Goal: Information Seeking & Learning: Learn about a topic

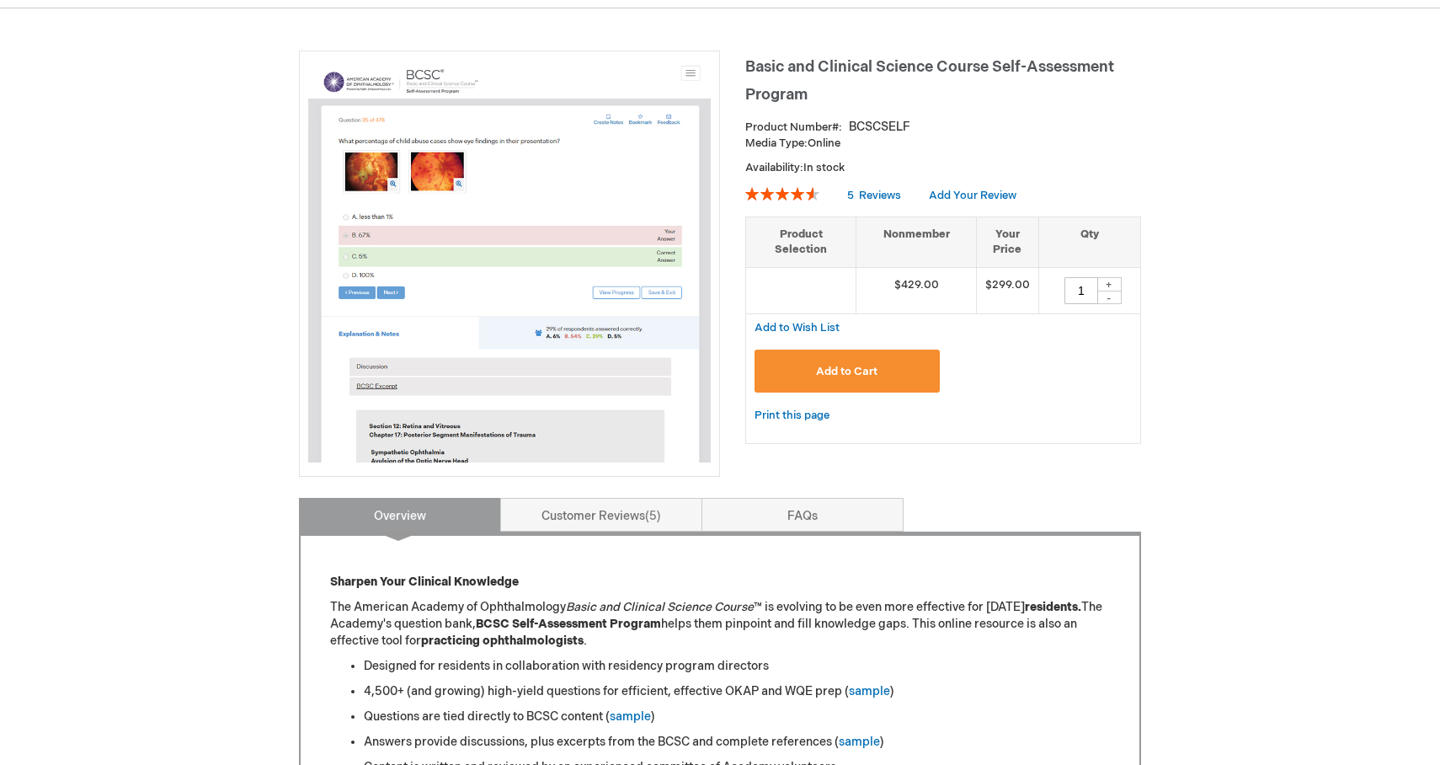
scroll to position [193, 0]
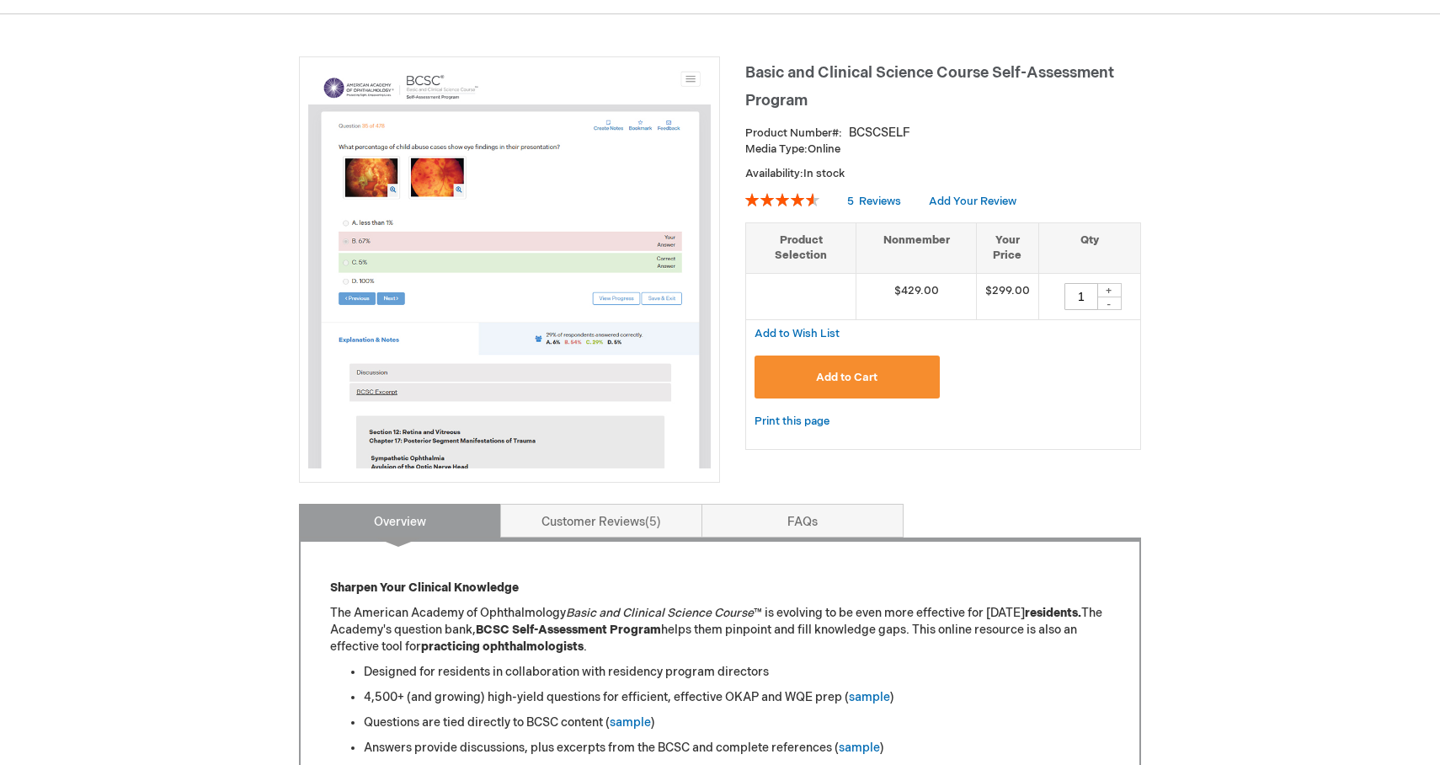
click at [518, 349] on img at bounding box center [509, 267] width 403 height 403
click at [619, 519] on link "Customer Reviews 5" at bounding box center [601, 521] width 202 height 34
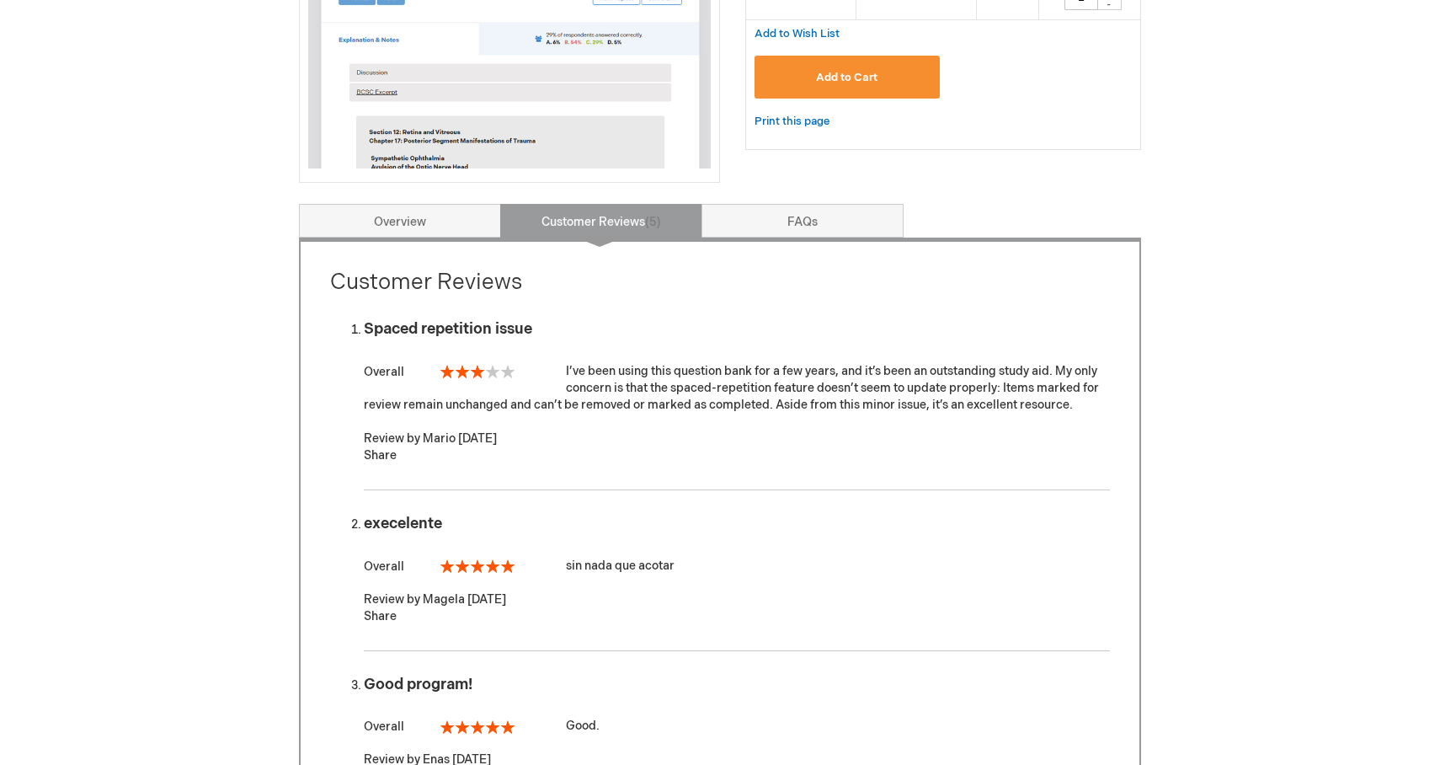
scroll to position [0, 0]
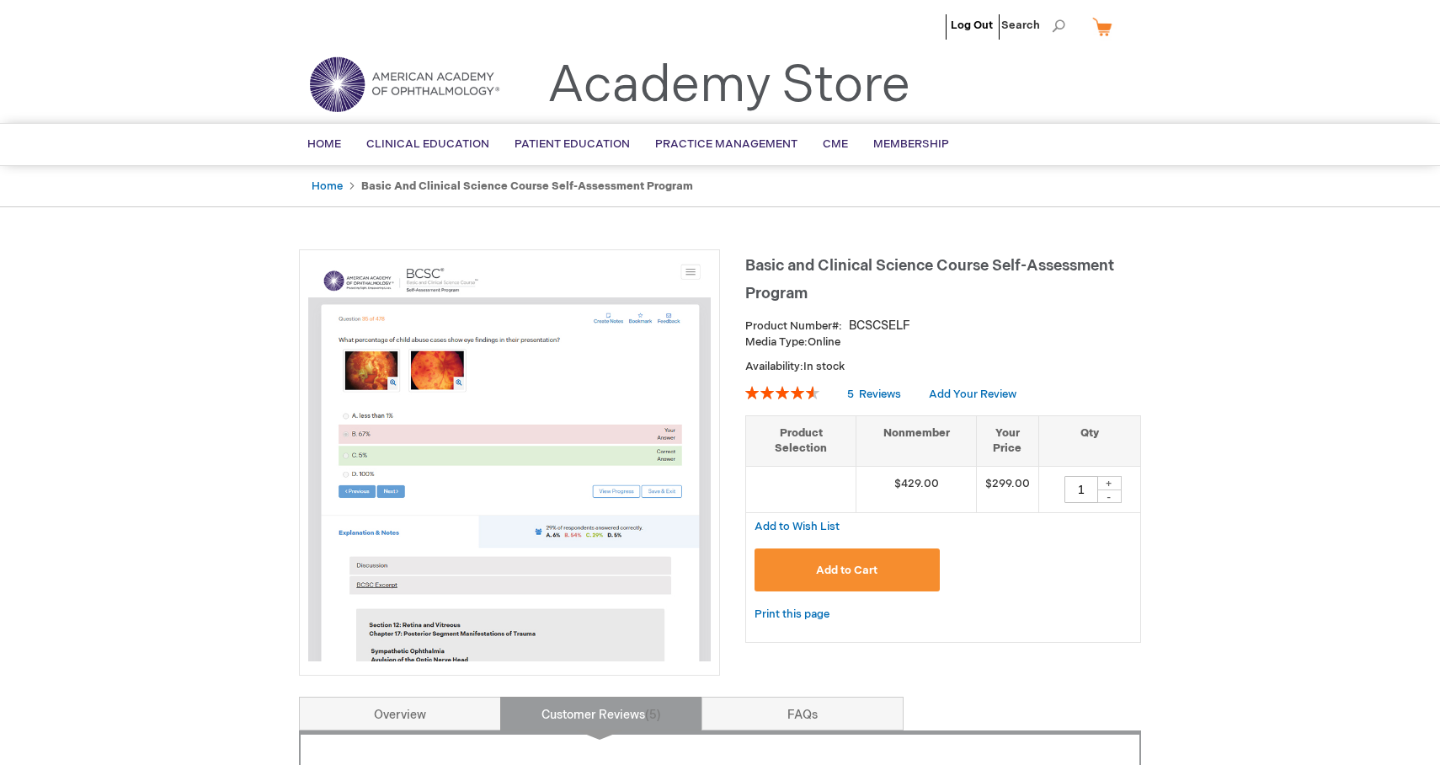
click at [461, 362] on img at bounding box center [509, 460] width 403 height 403
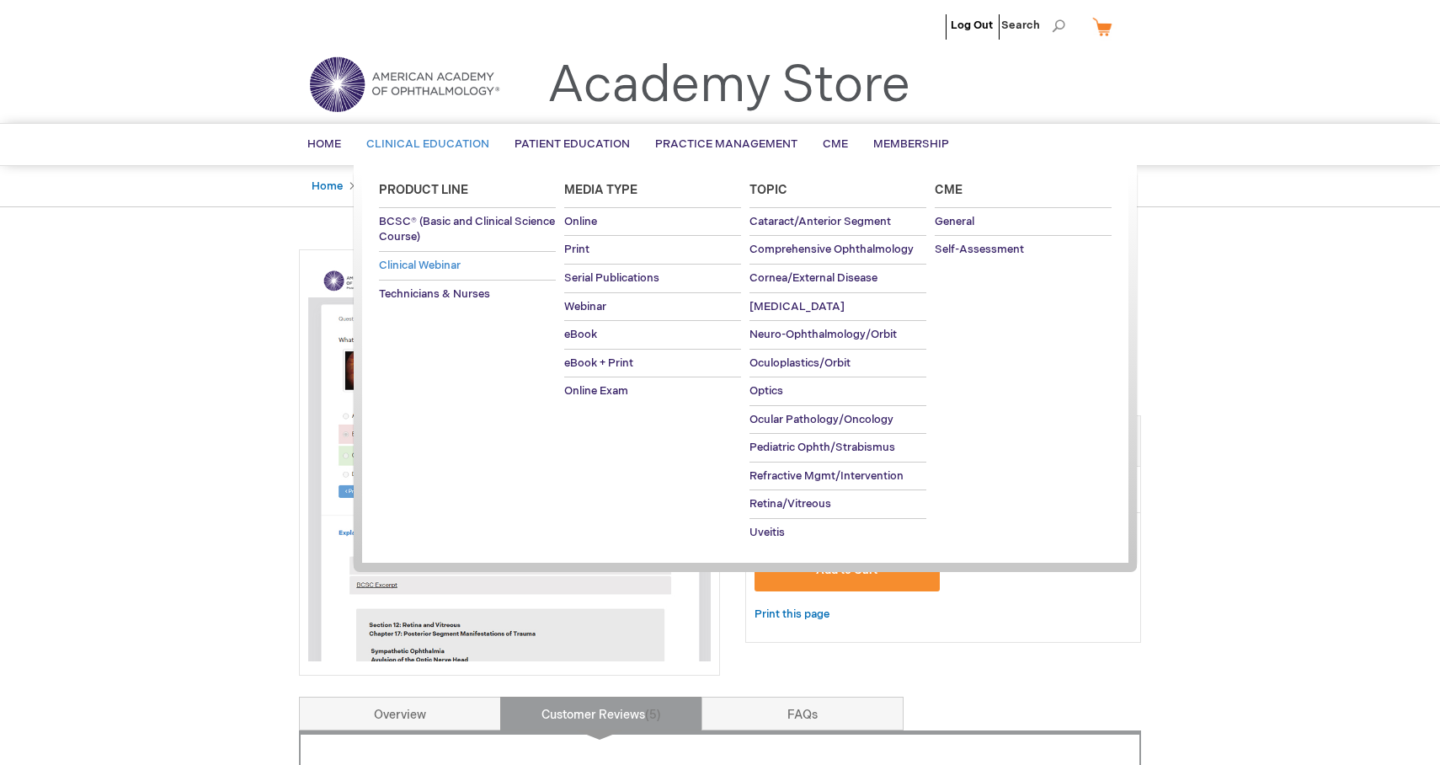
click at [433, 264] on span "Clinical Webinar" at bounding box center [420, 265] width 82 height 13
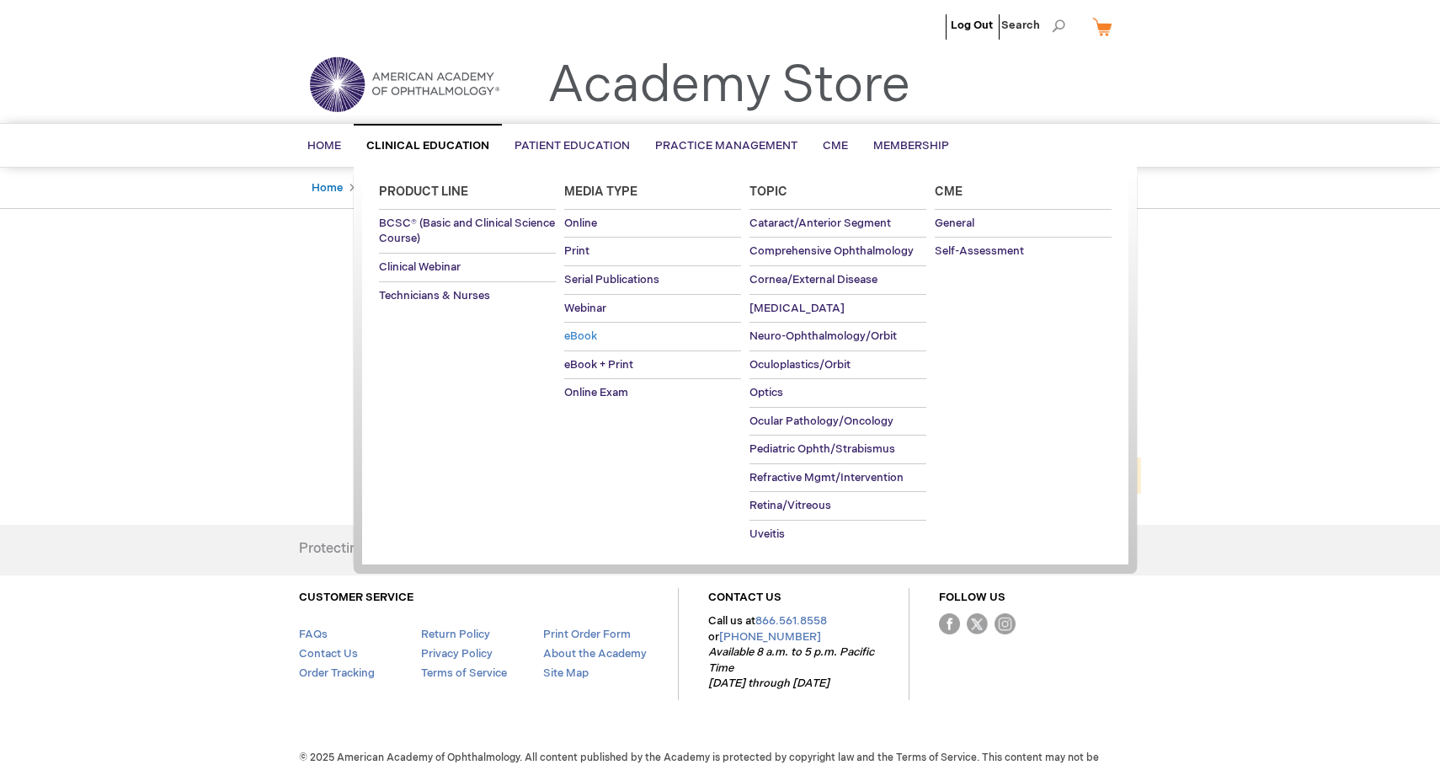
click at [616, 337] on link "eBook" at bounding box center [652, 337] width 177 height 28
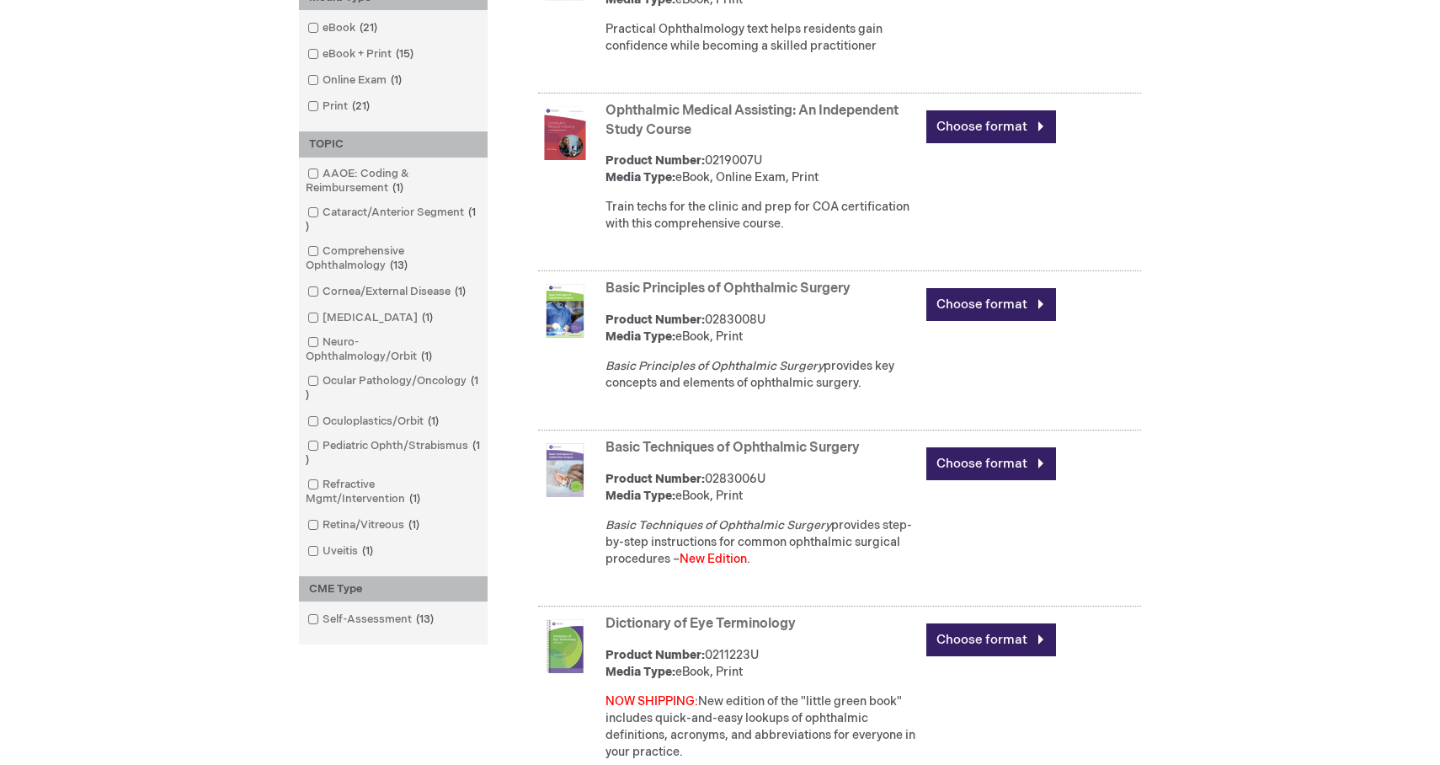
scroll to position [599, 0]
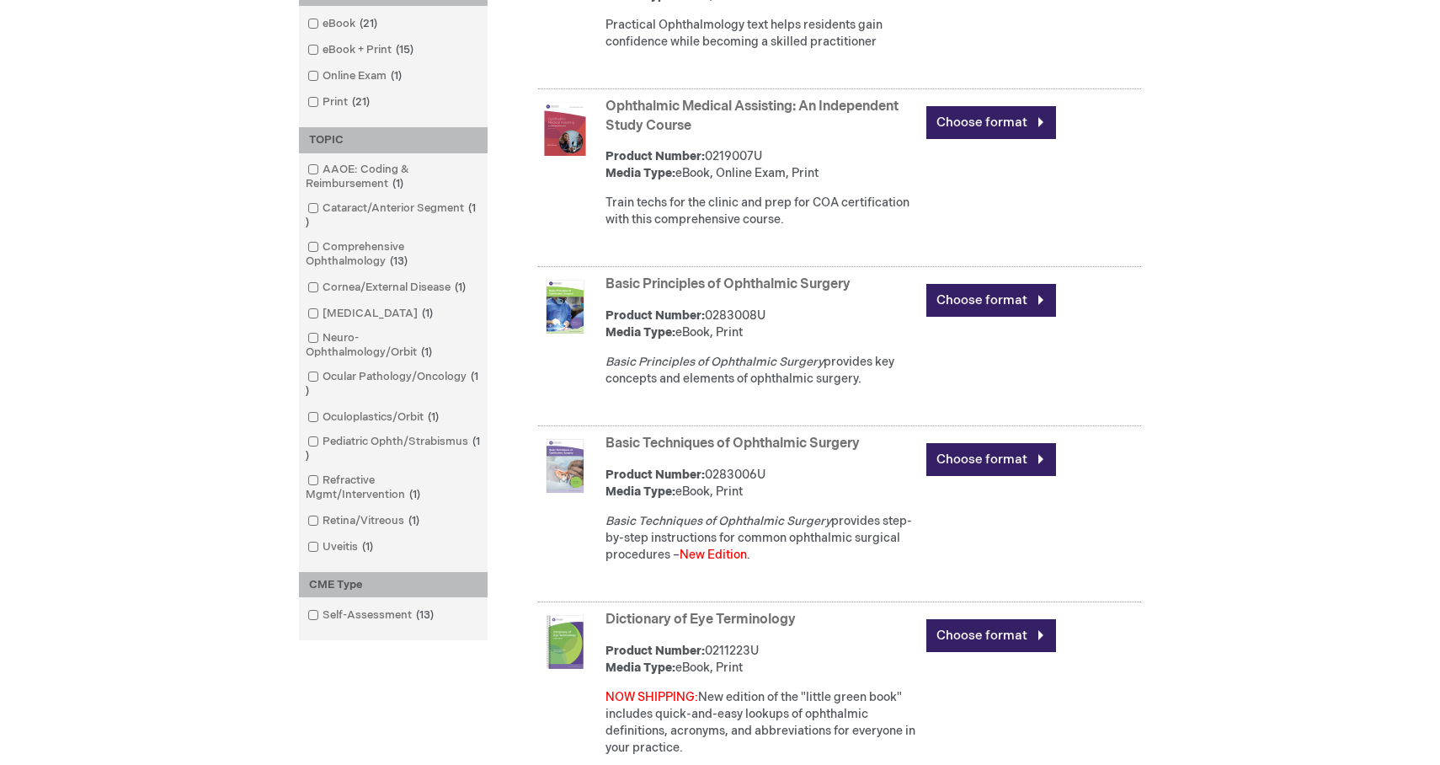
click at [818, 451] on link "Basic Techniques of Ophthalmic Surgery" at bounding box center [733, 443] width 254 height 16
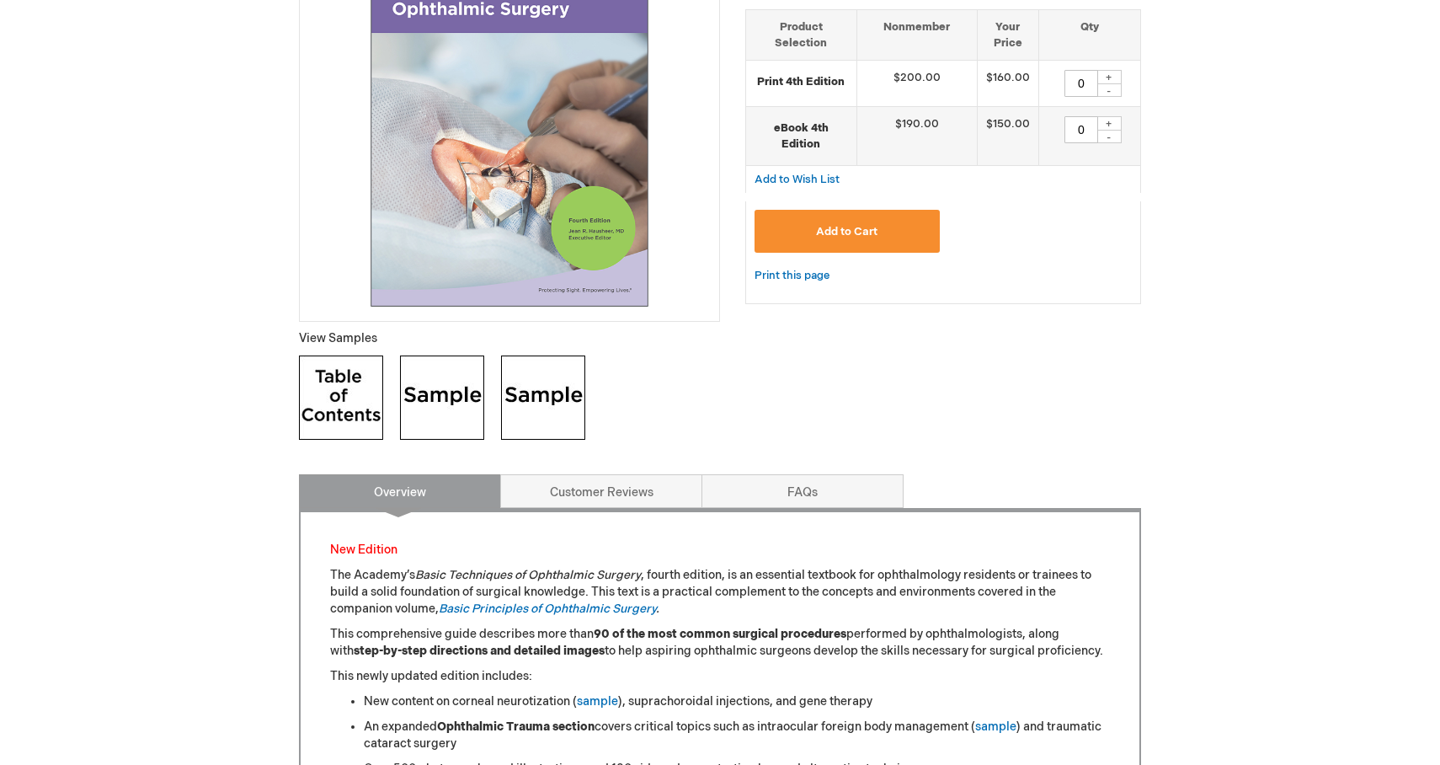
scroll to position [356, 0]
click at [451, 394] on img at bounding box center [442, 397] width 84 height 84
click at [531, 402] on img at bounding box center [543, 397] width 84 height 84
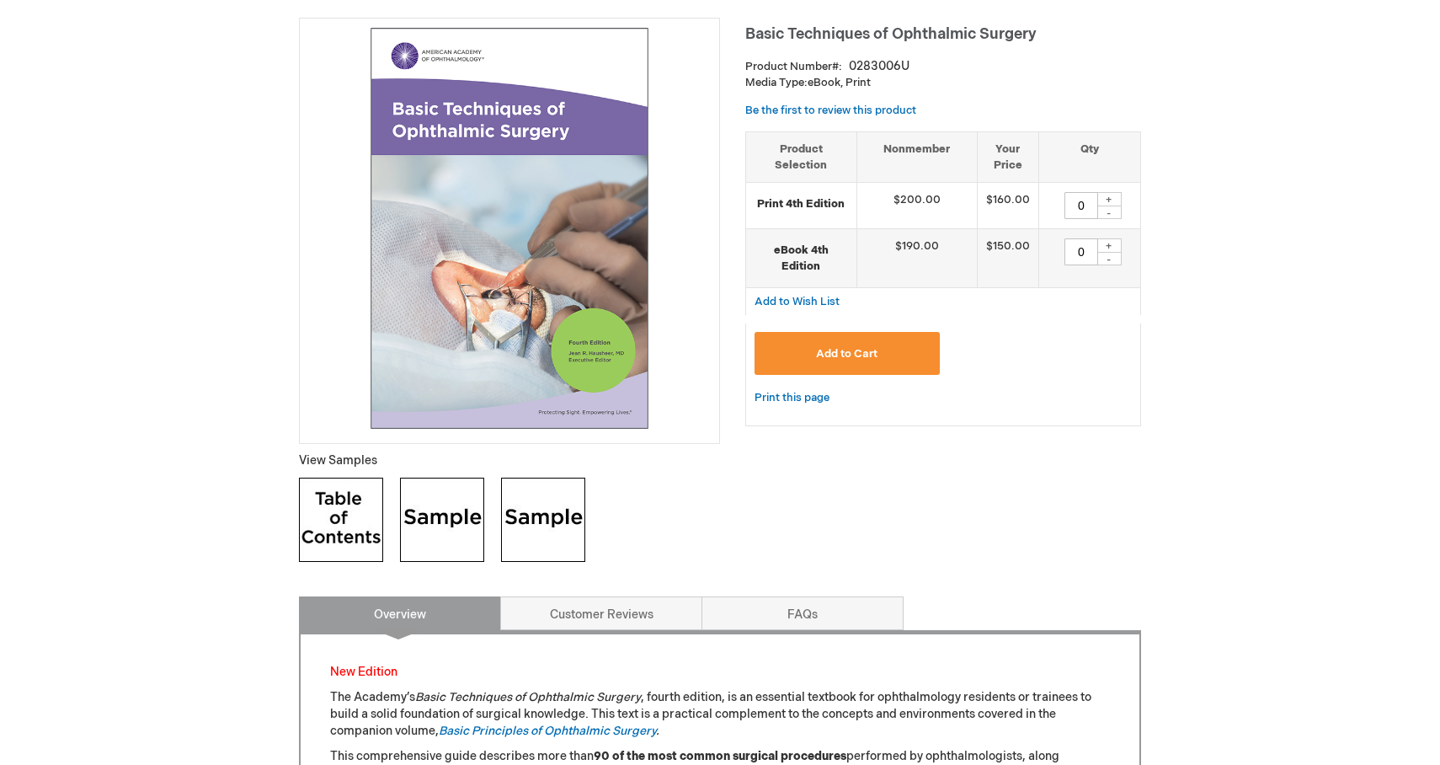
scroll to position [50, 0]
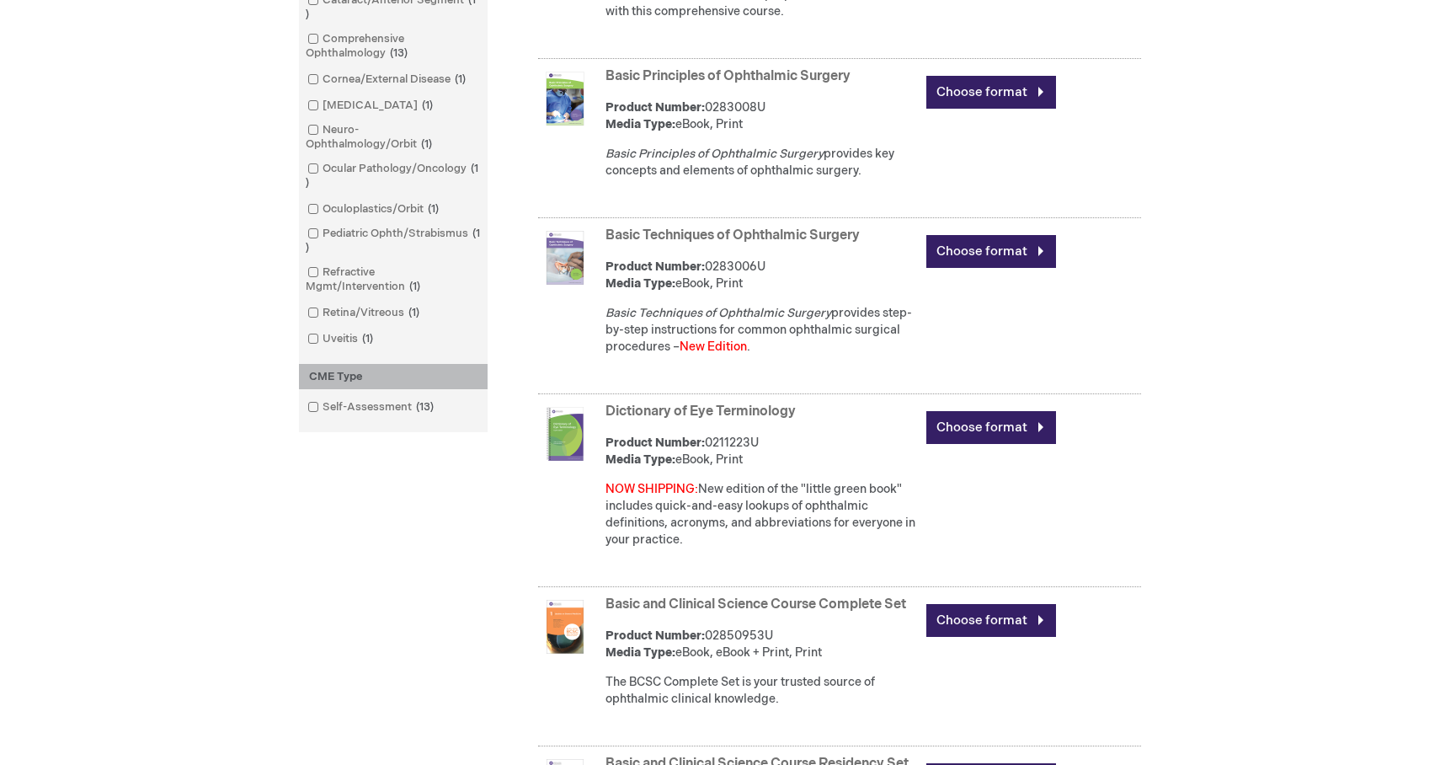
scroll to position [808, 0]
click at [752, 413] on link "Dictionary of Eye Terminology" at bounding box center [701, 411] width 190 height 16
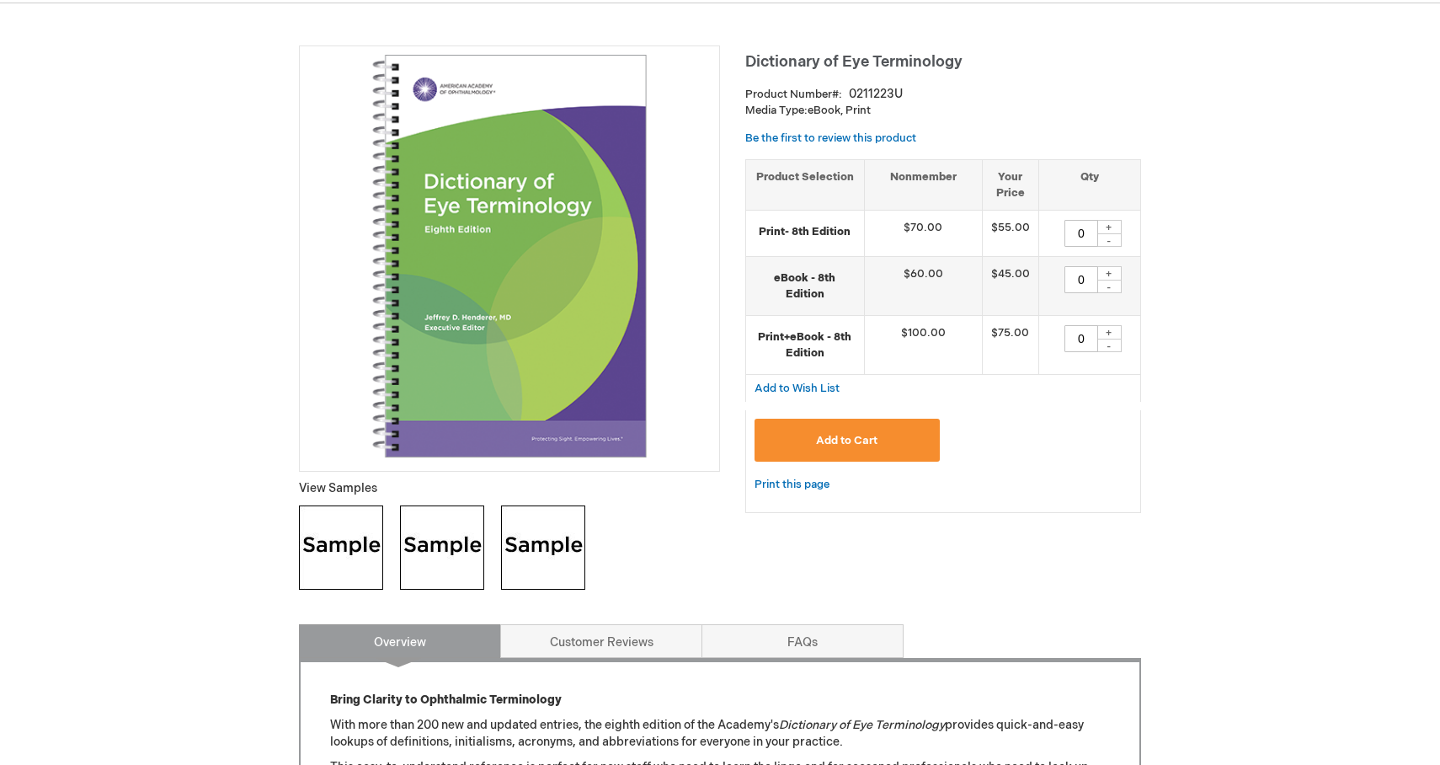
scroll to position [207, 0]
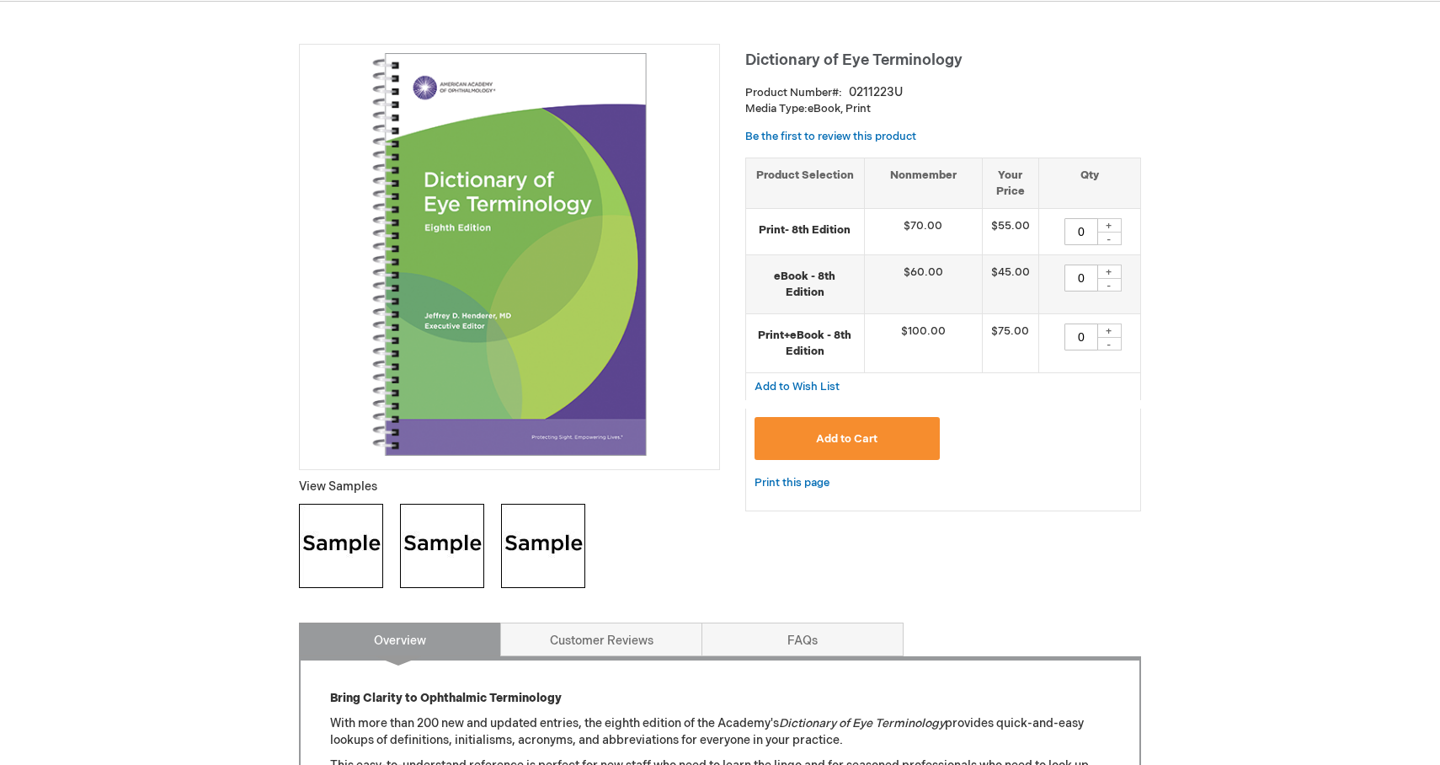
click at [437, 560] on img at bounding box center [442, 546] width 84 height 84
click at [565, 546] on img at bounding box center [543, 546] width 84 height 84
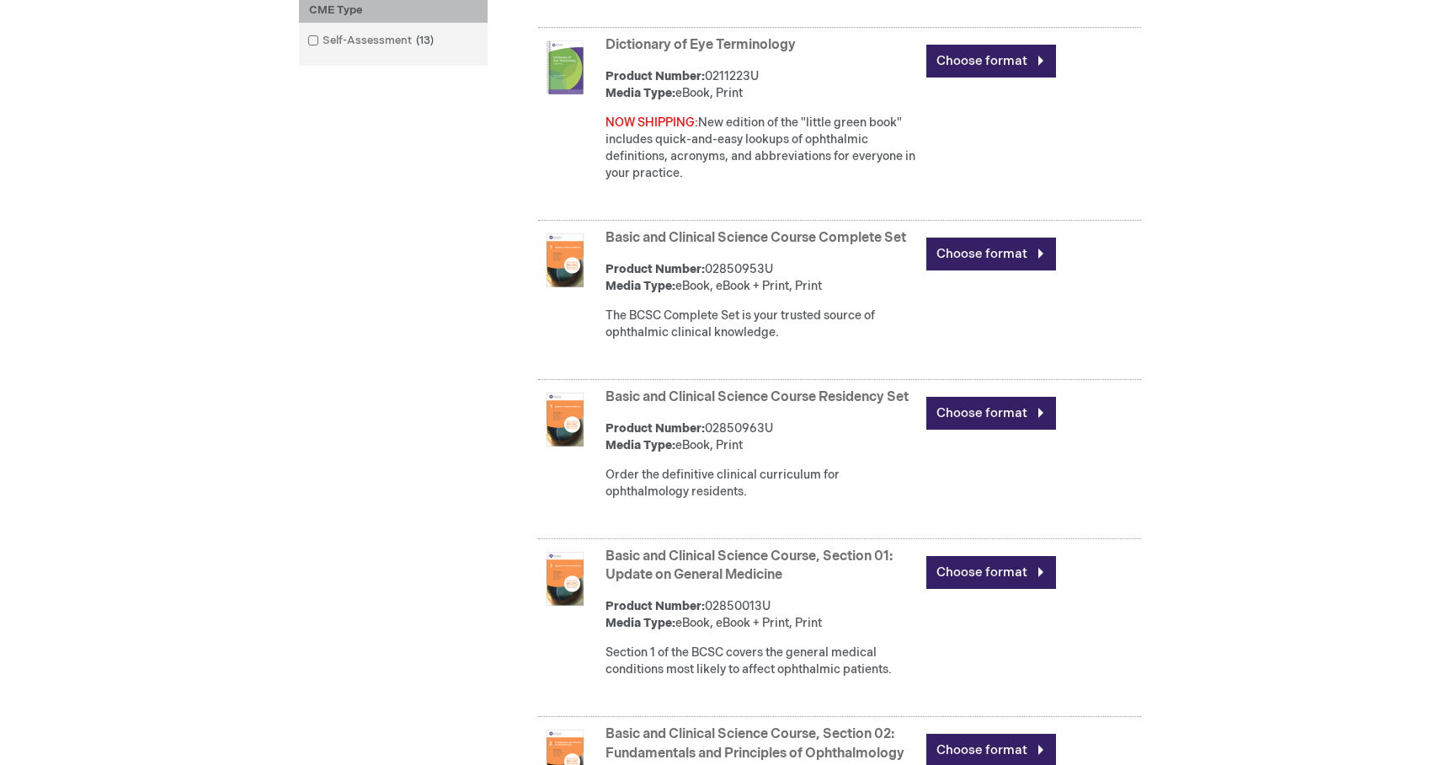
scroll to position [1175, 0]
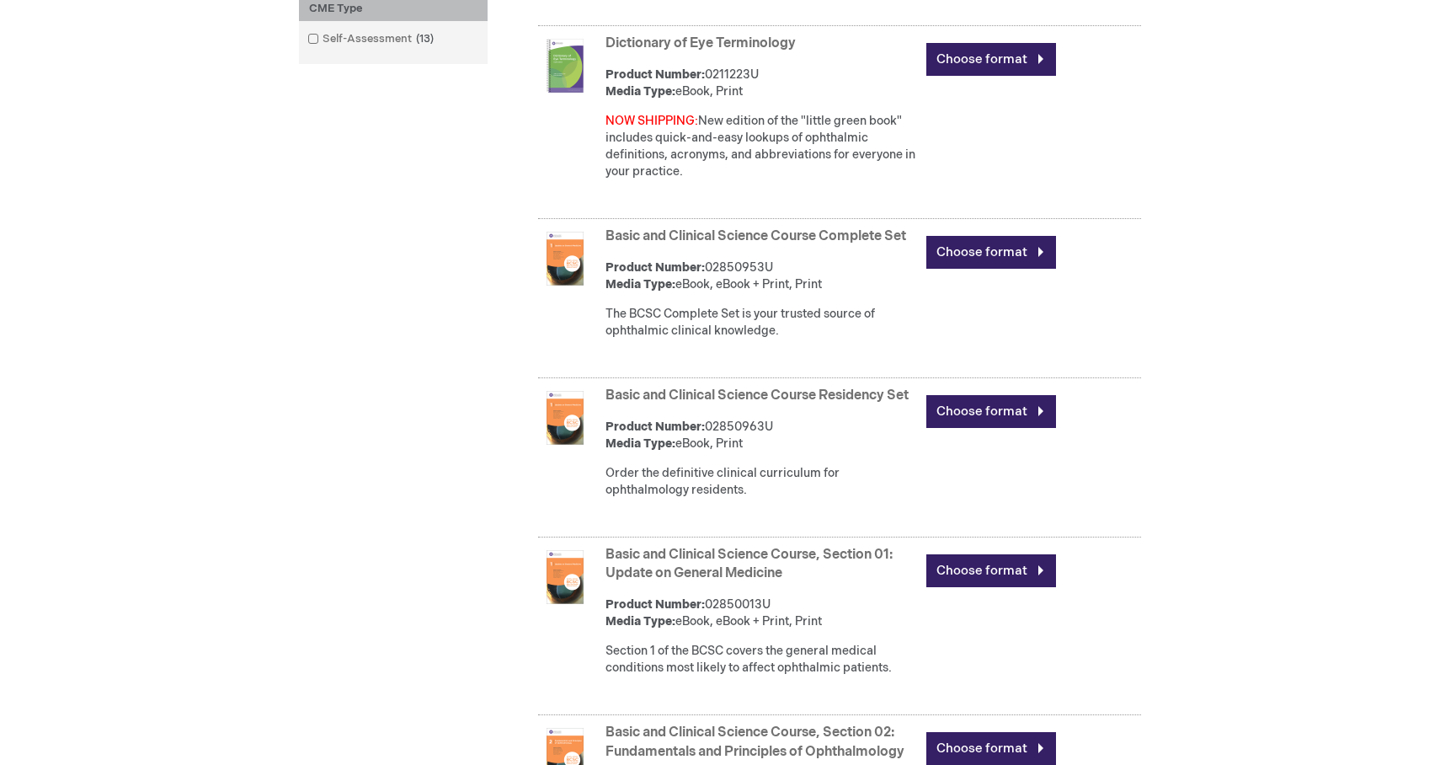
click at [855, 238] on link "Basic and Clinical Science Course Complete Set" at bounding box center [756, 236] width 301 height 16
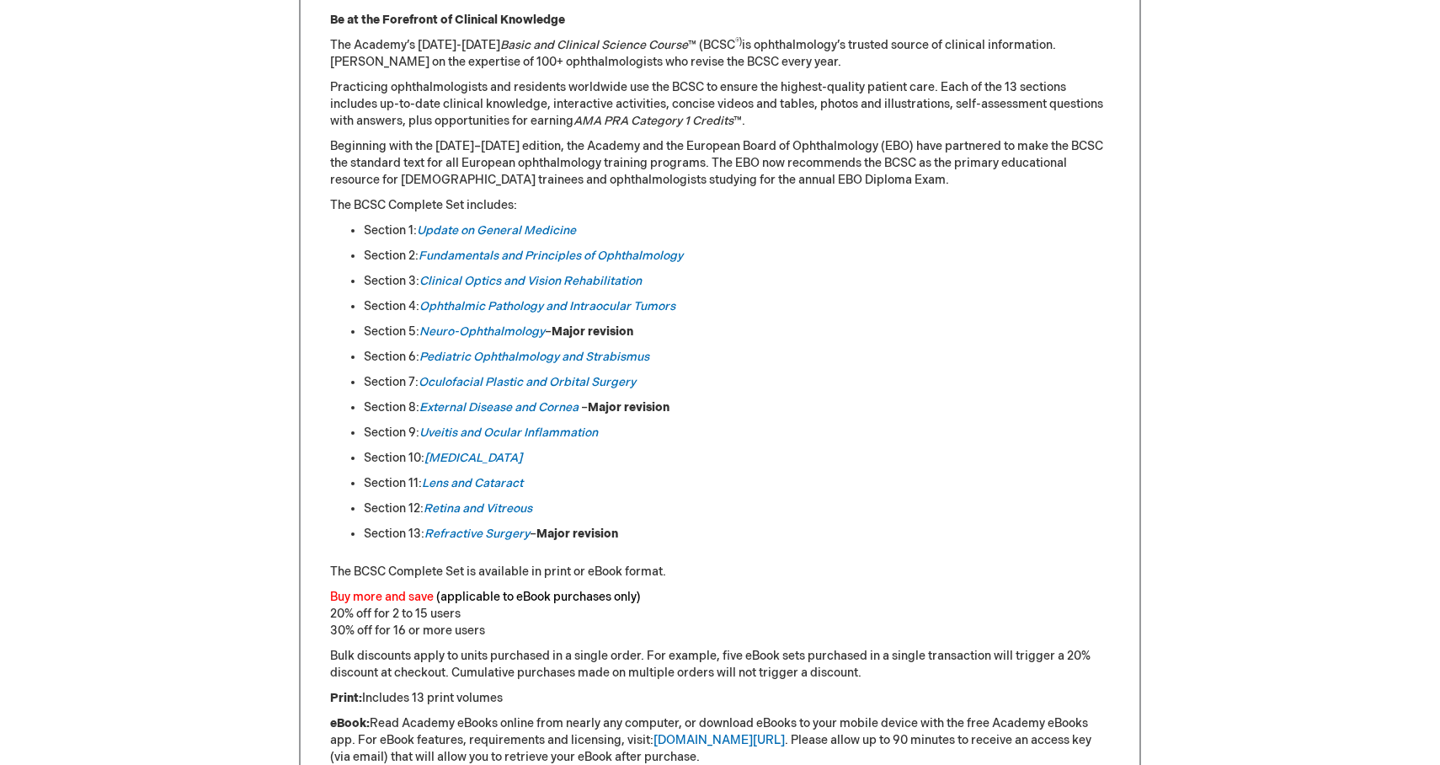
scroll to position [782, 0]
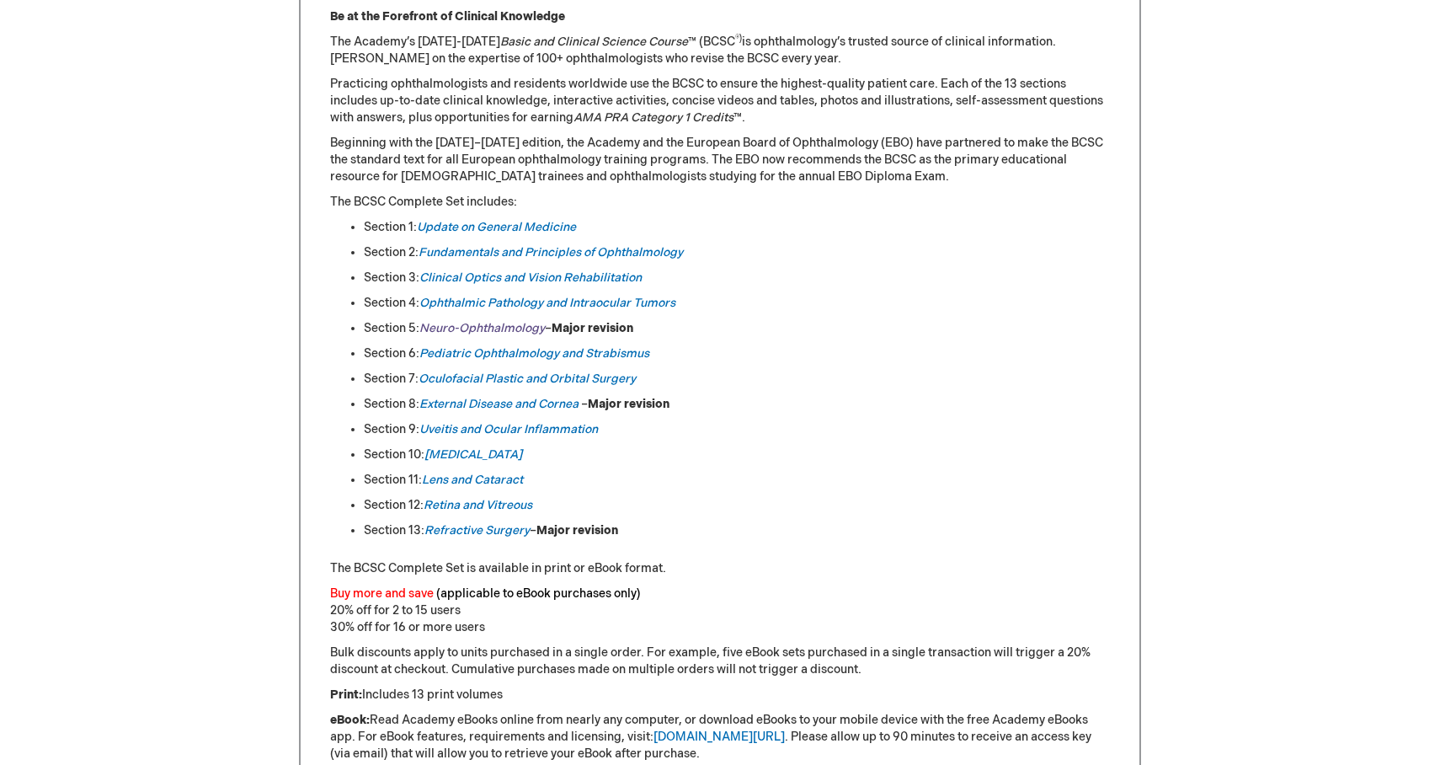
click at [525, 325] on em "Neuro-Ophthalmology" at bounding box center [481, 328] width 125 height 14
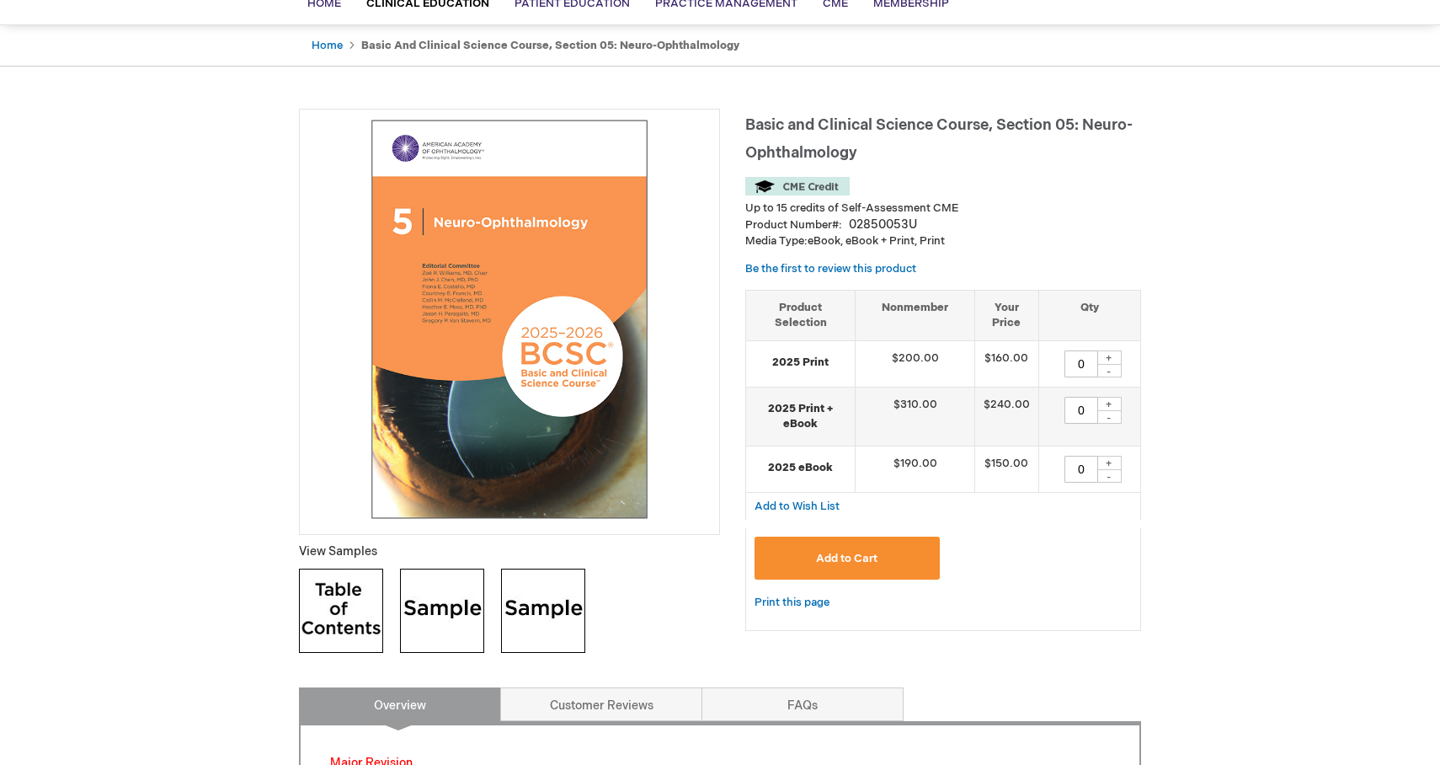
scroll to position [164, 0]
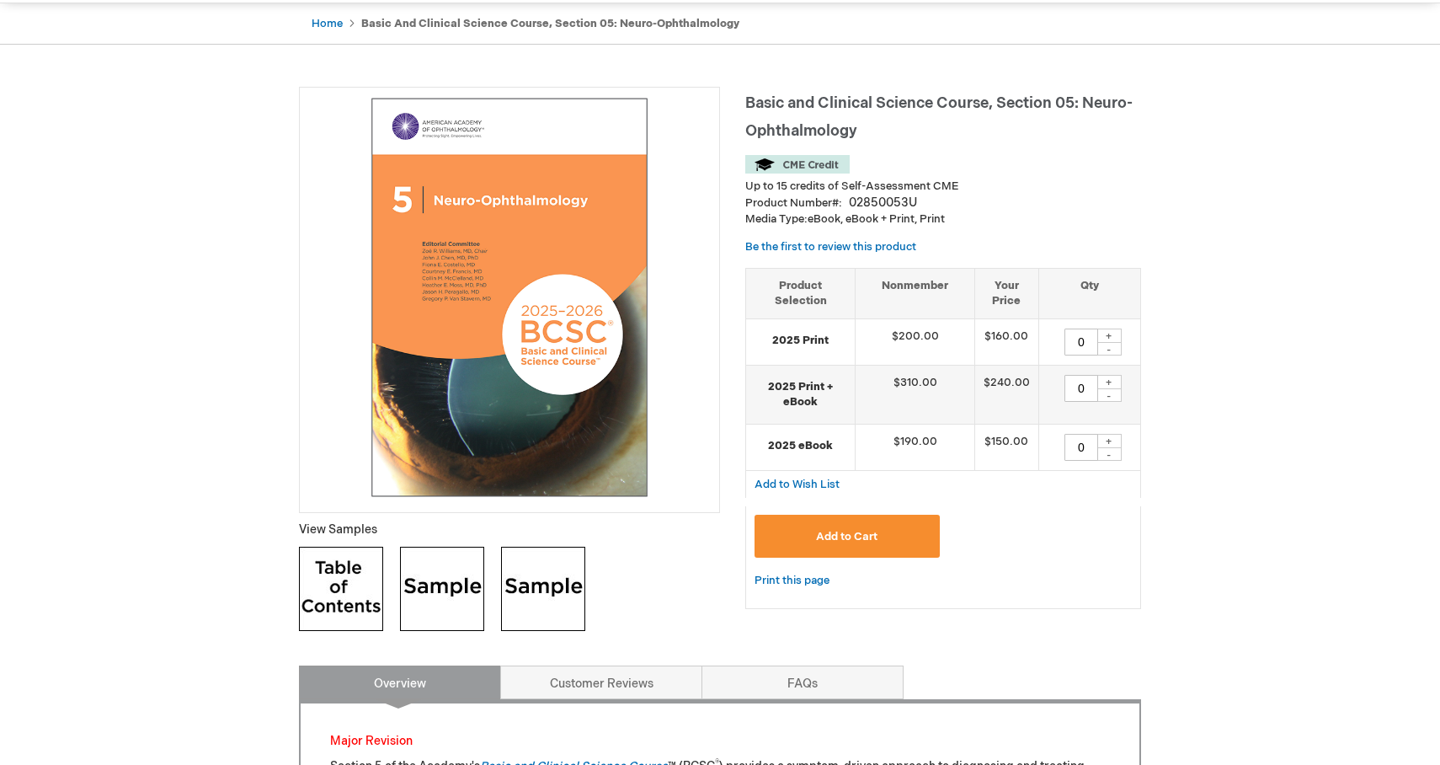
click at [361, 592] on img at bounding box center [341, 589] width 84 height 84
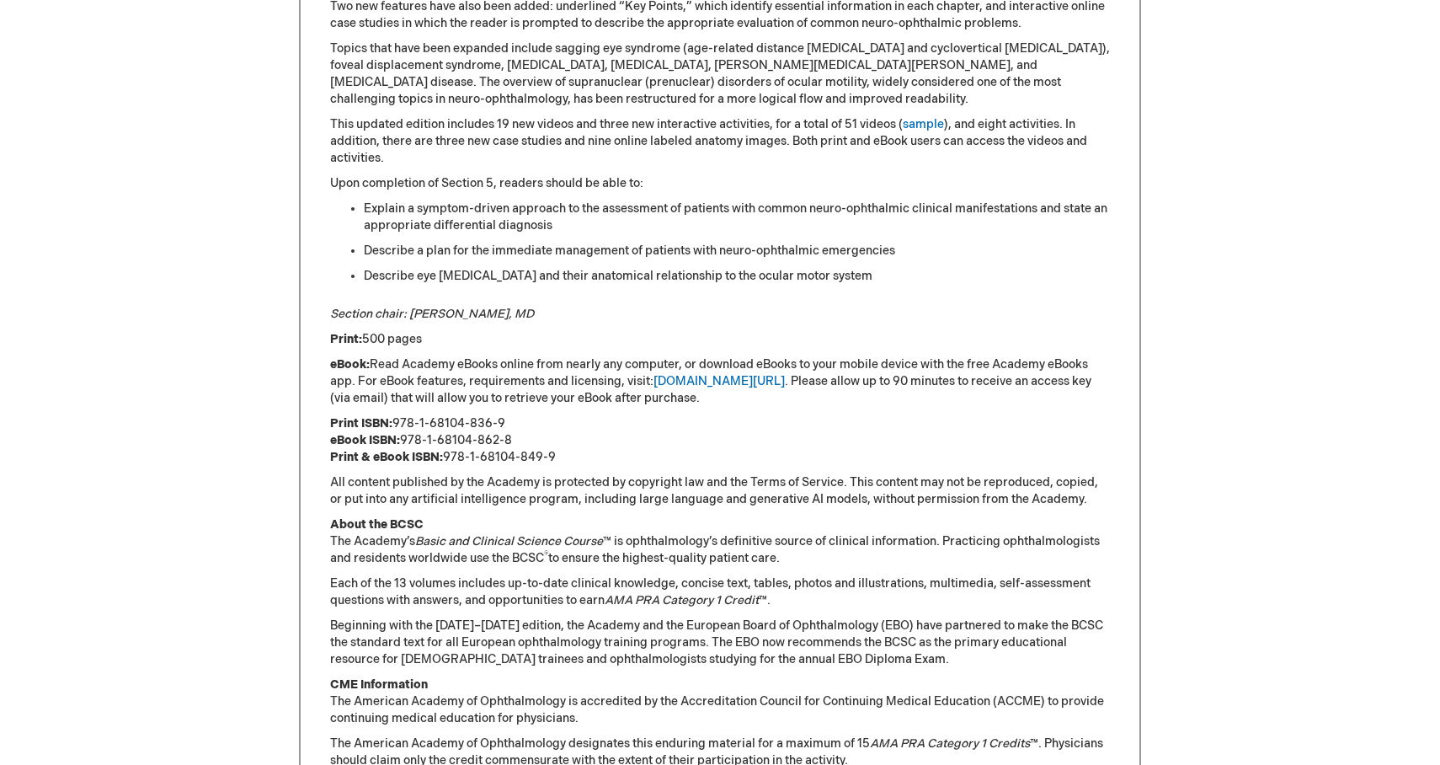
scroll to position [1315, 0]
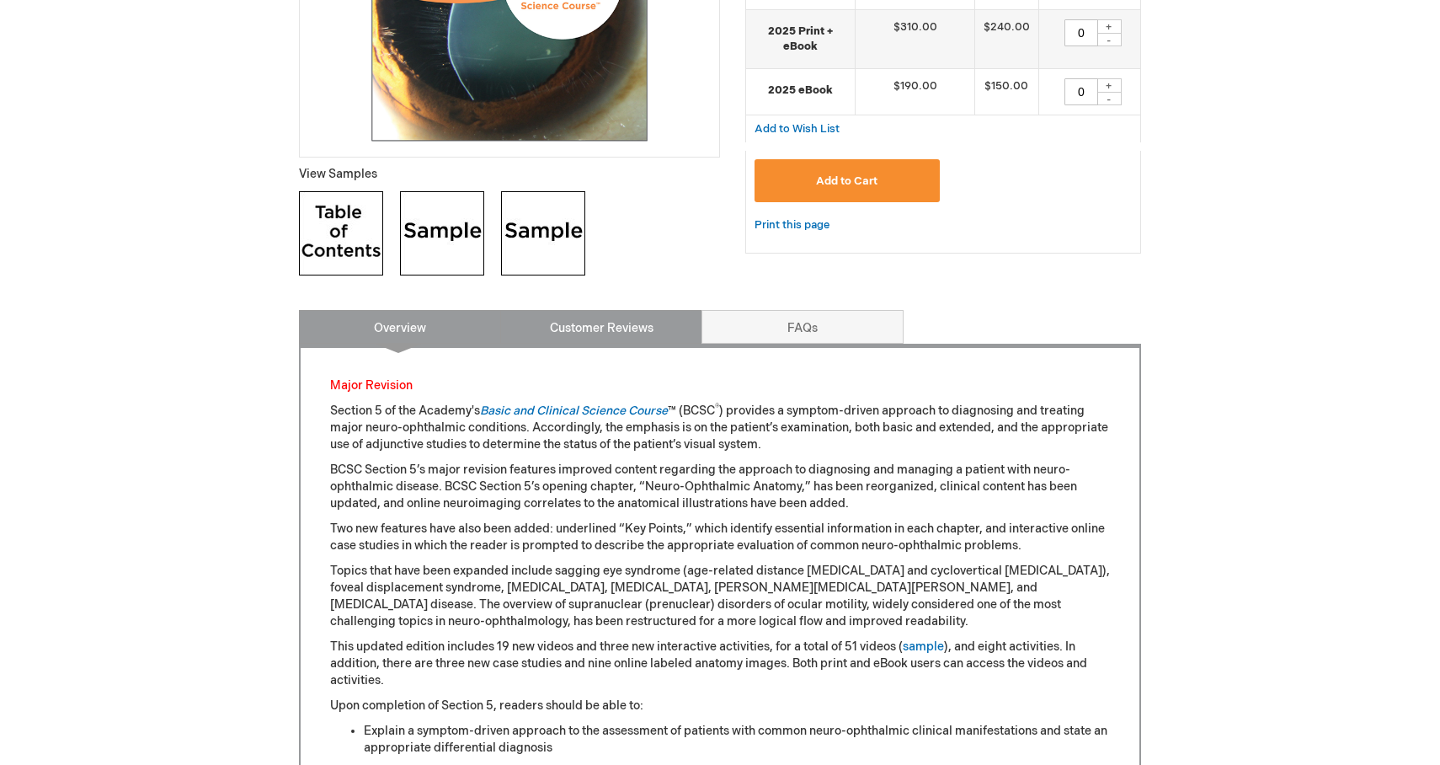
click at [611, 322] on link "Customer Reviews" at bounding box center [601, 327] width 202 height 34
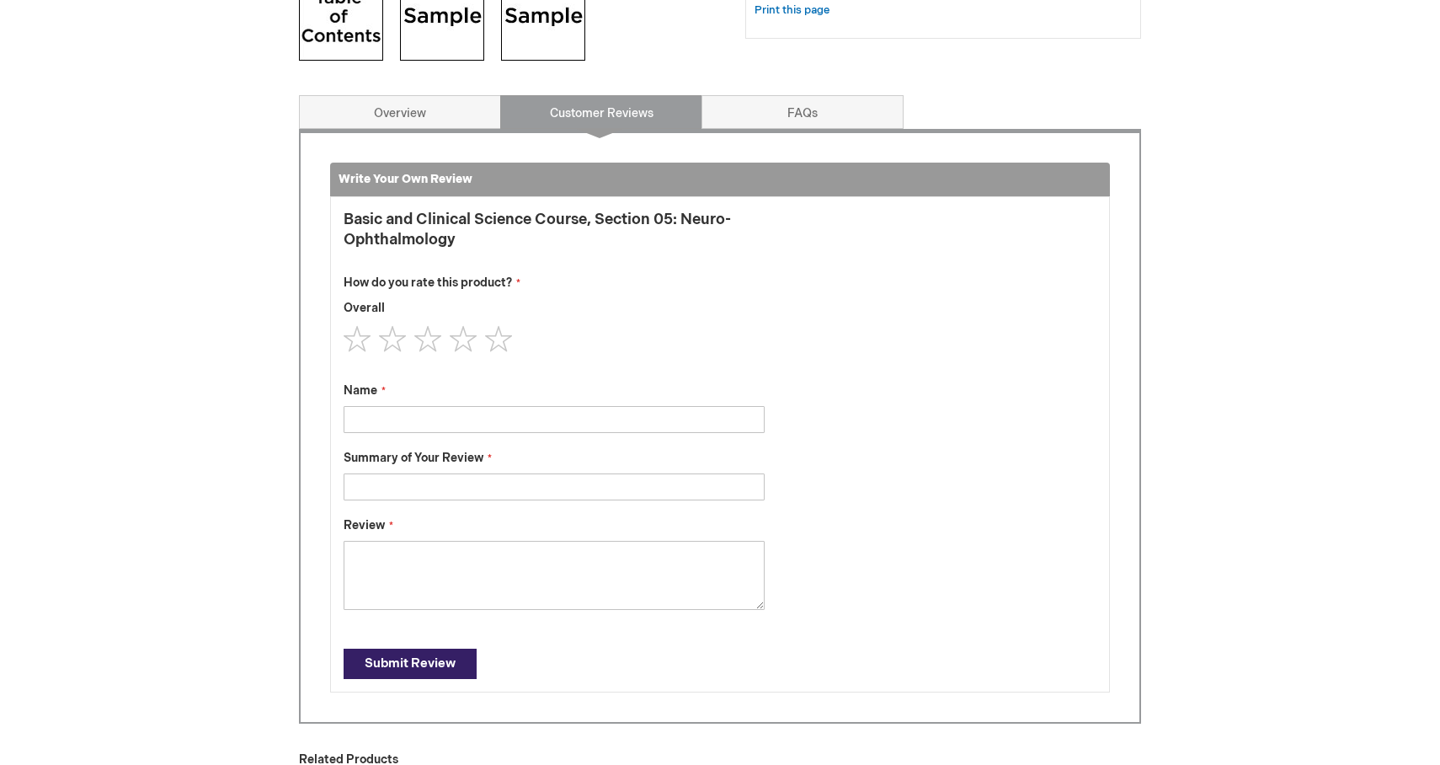
scroll to position [723, 0]
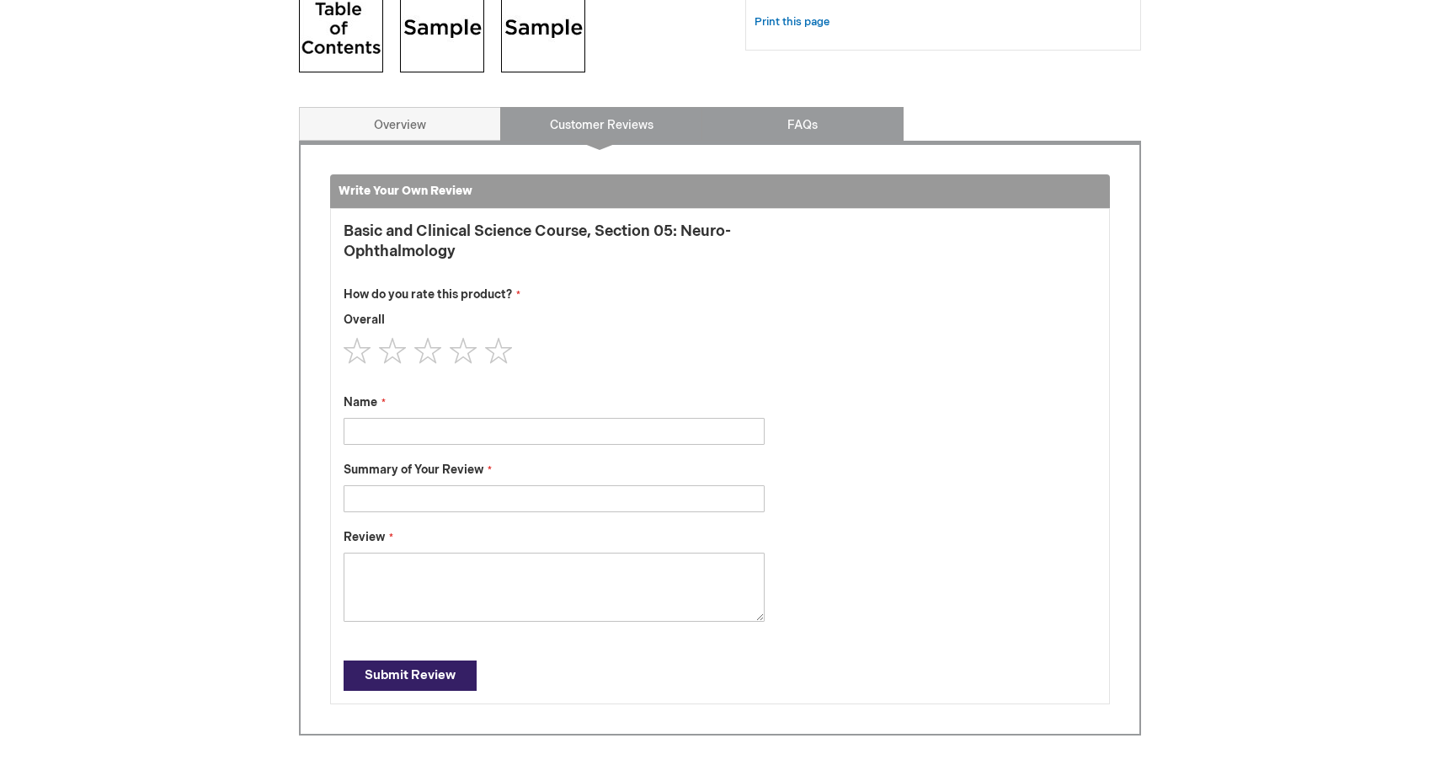
click at [806, 136] on link "FAQs" at bounding box center [803, 124] width 202 height 34
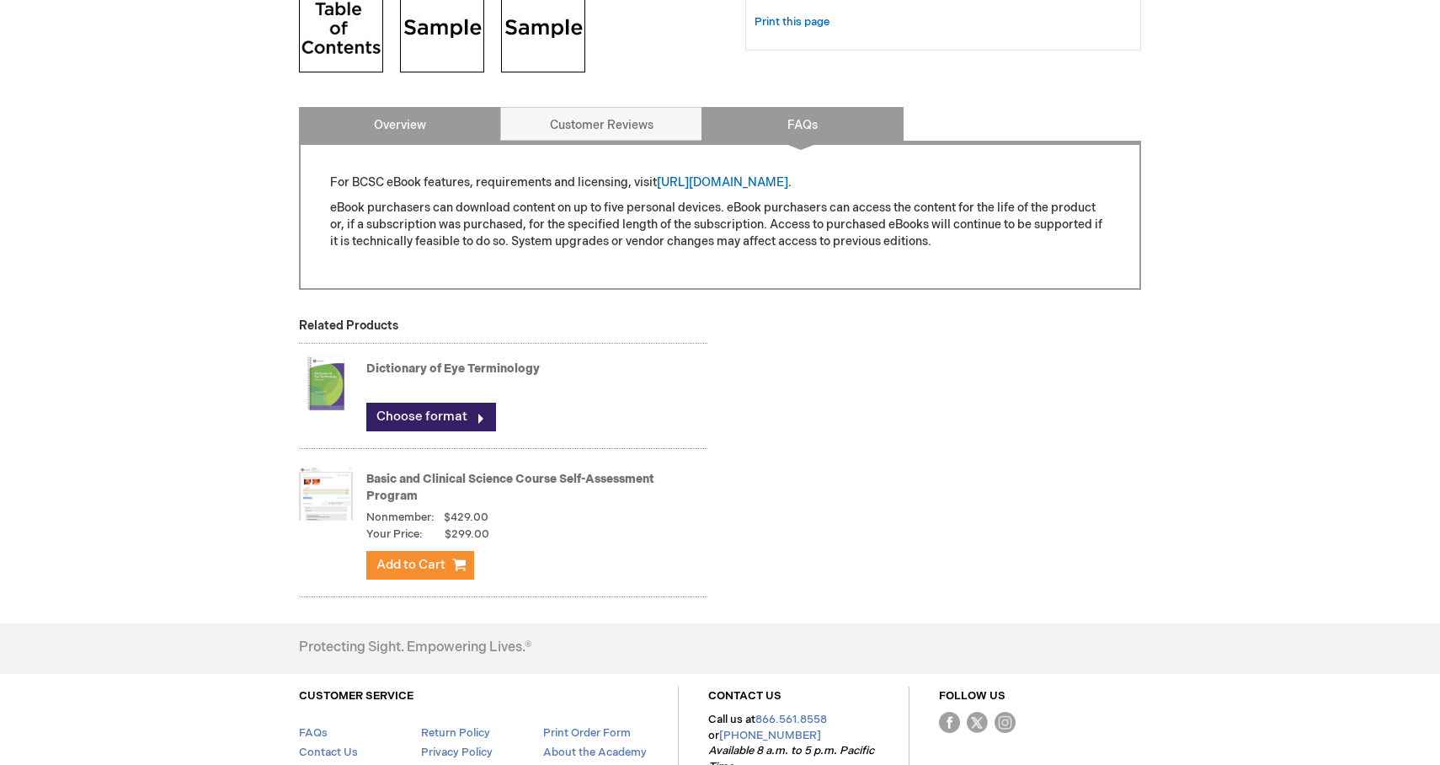
click at [451, 118] on link "Overview" at bounding box center [400, 124] width 202 height 34
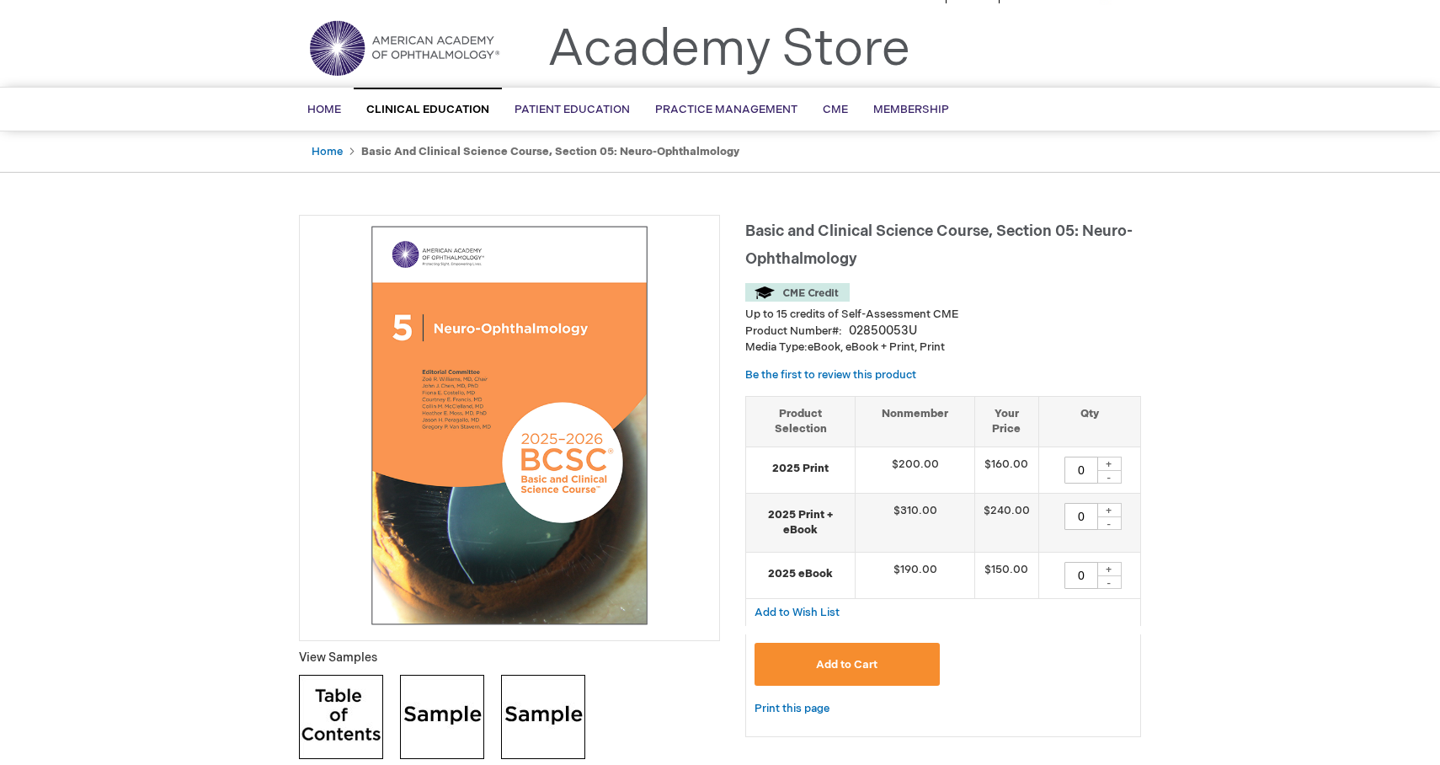
scroll to position [29, 0]
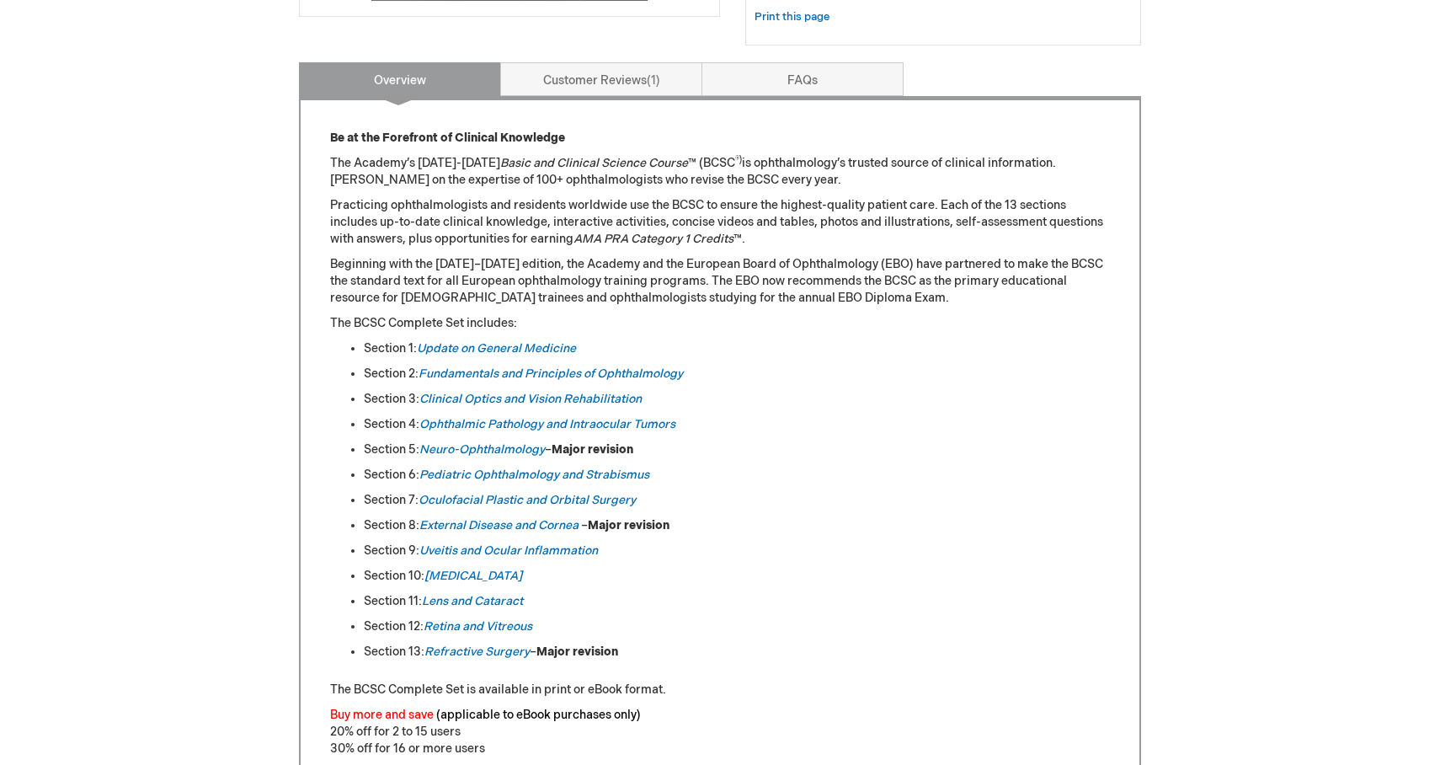
scroll to position [668, 0]
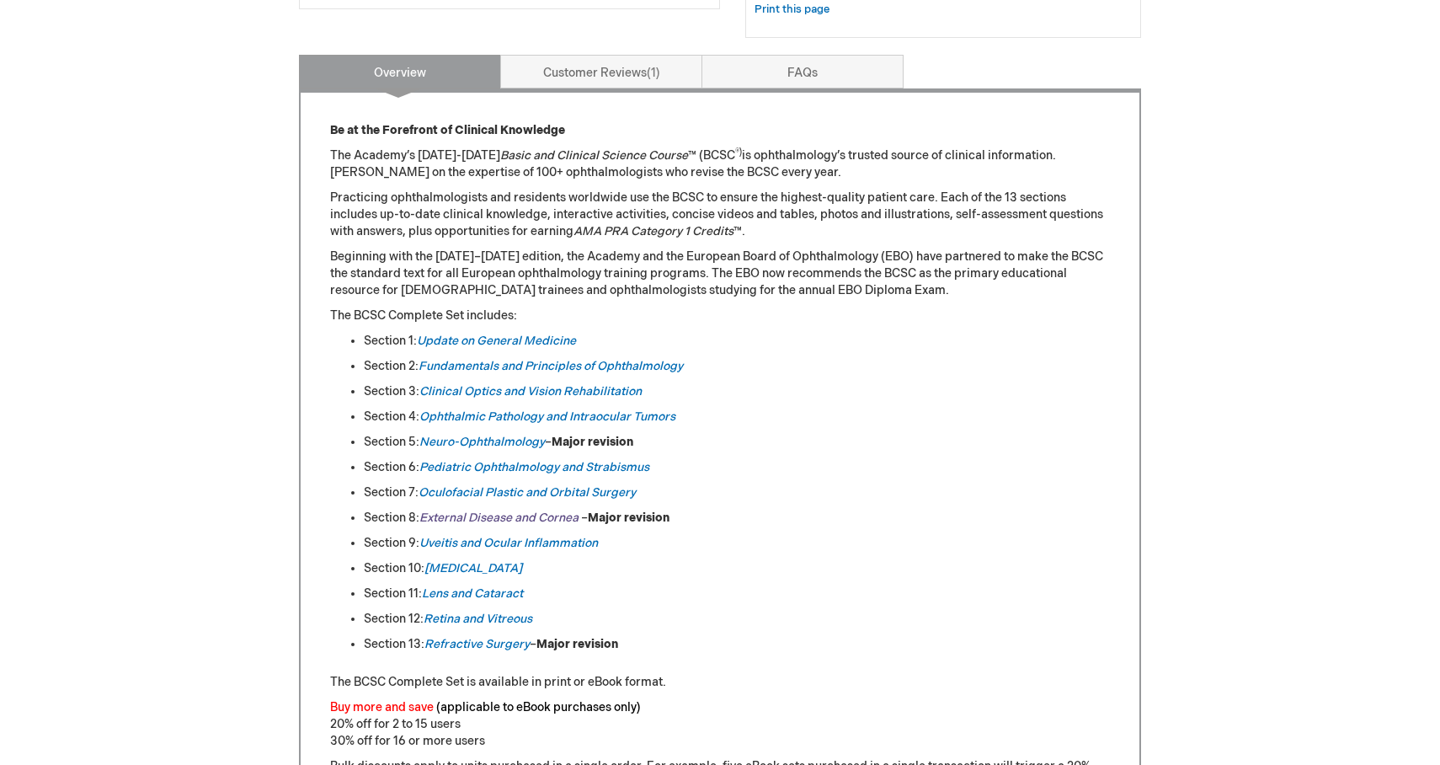
click at [495, 516] on em "External Disease and Cornea" at bounding box center [498, 517] width 159 height 14
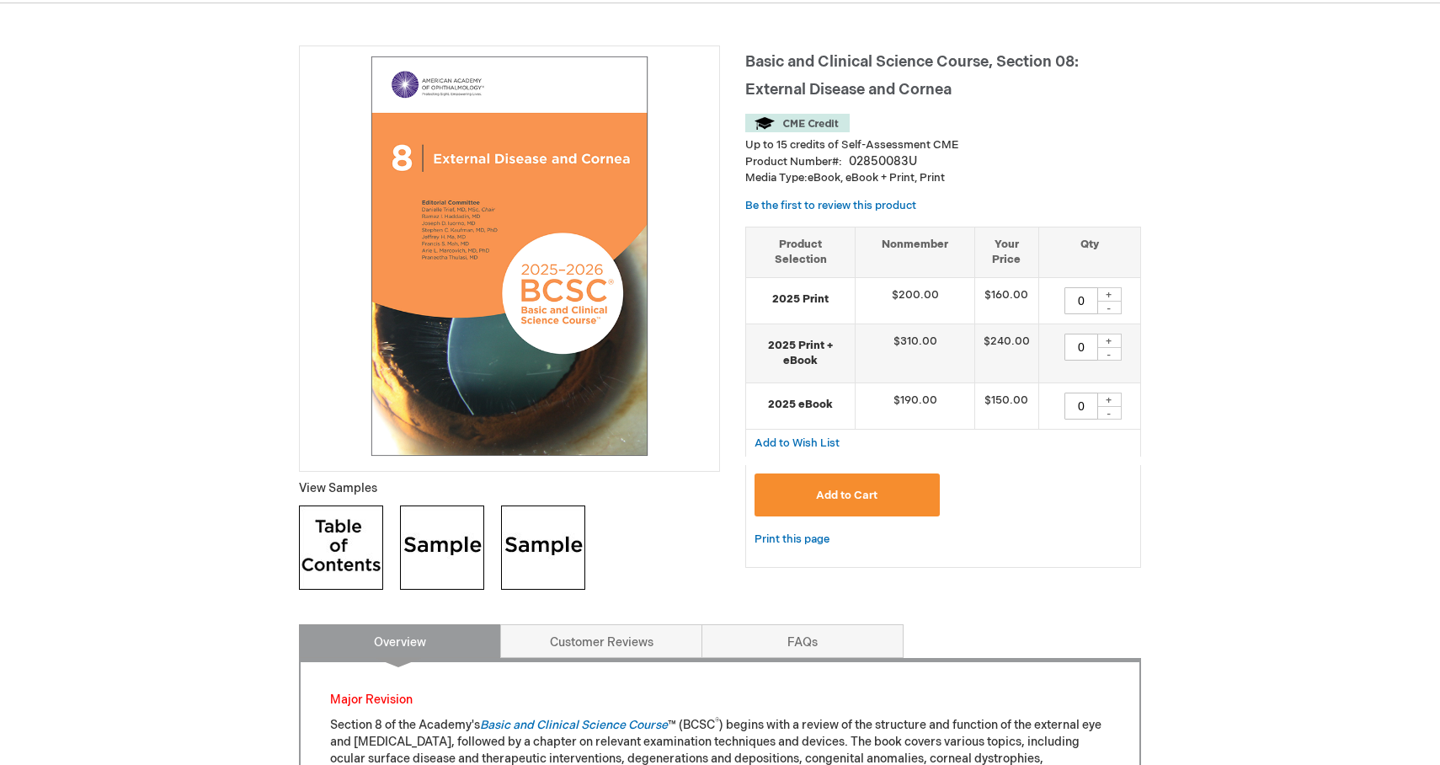
scroll to position [208, 0]
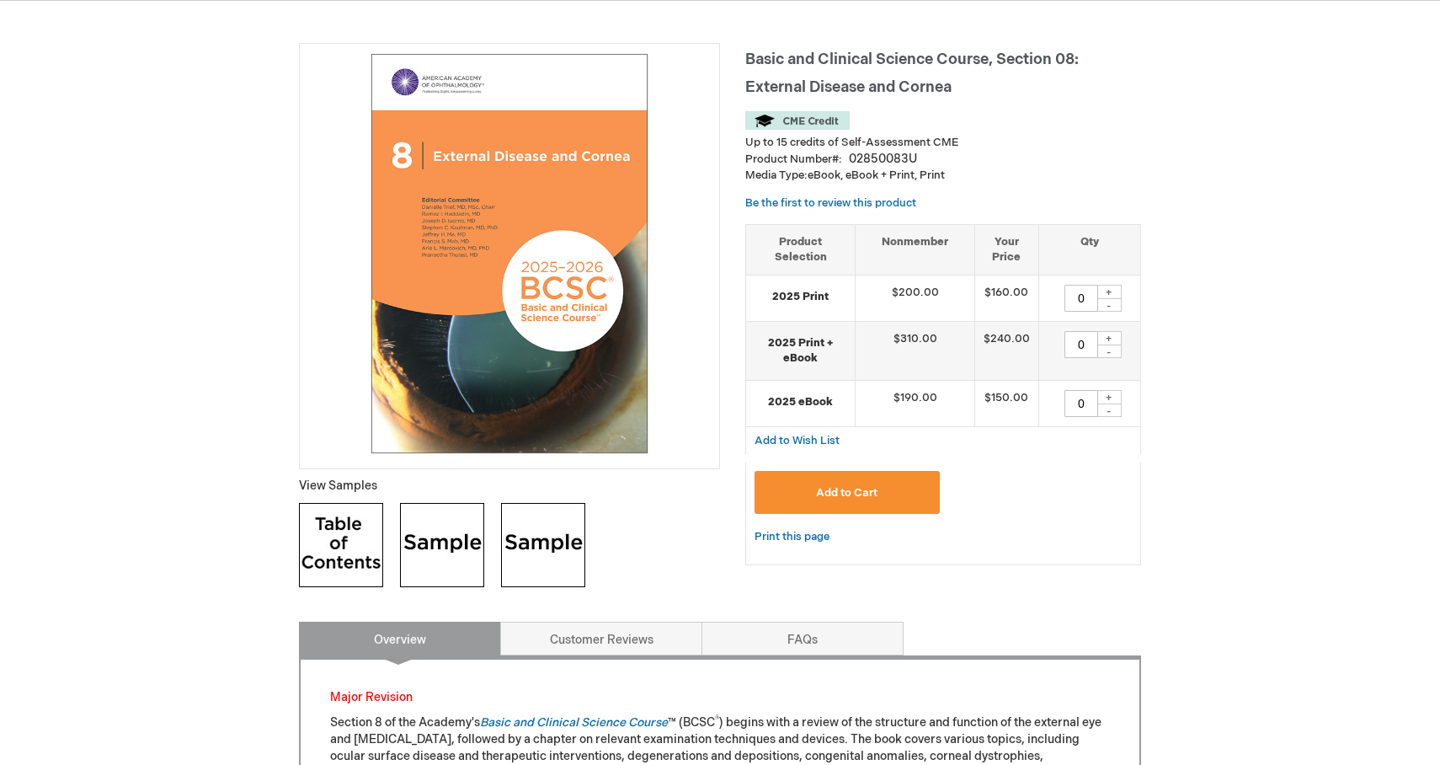
click at [423, 541] on img at bounding box center [442, 545] width 84 height 84
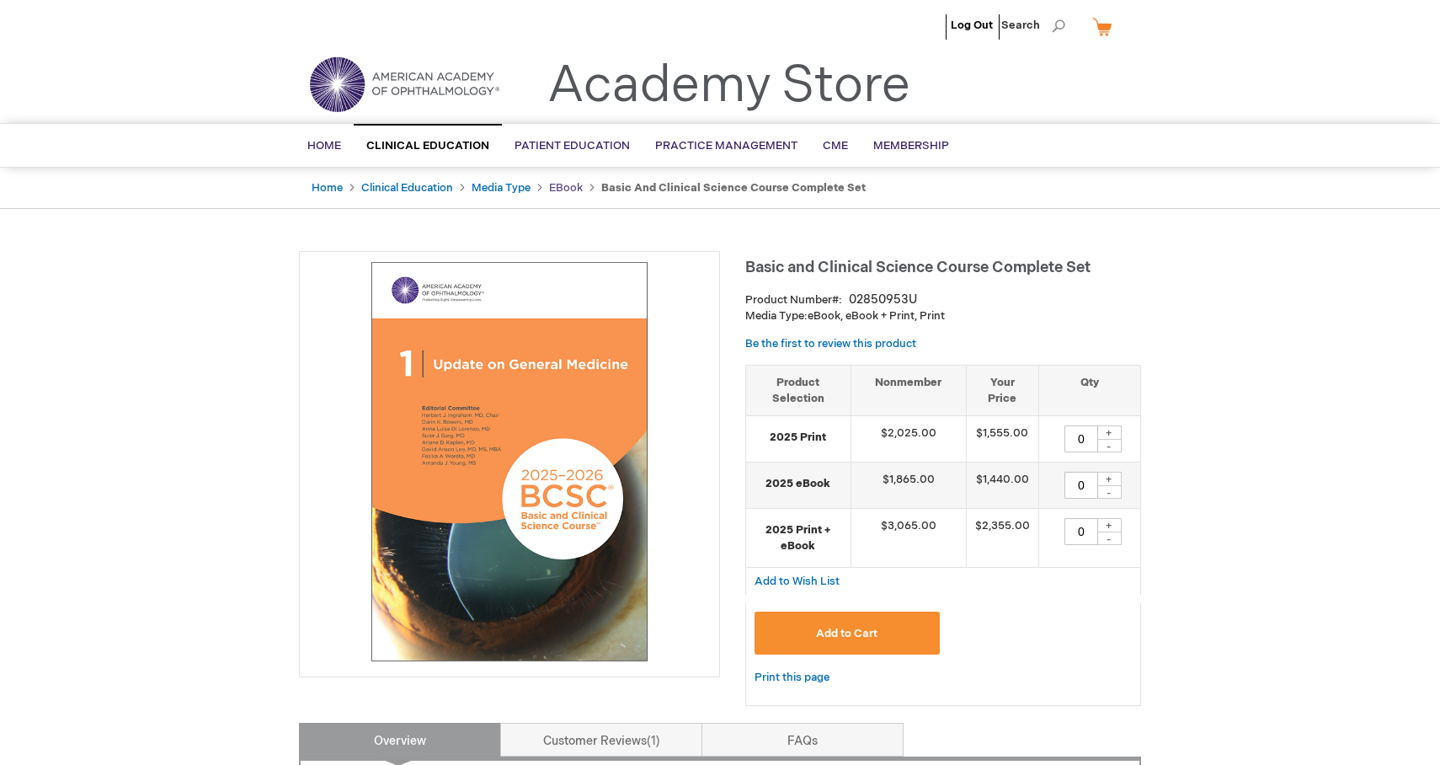
click at [574, 184] on link "eBook" at bounding box center [566, 187] width 34 height 13
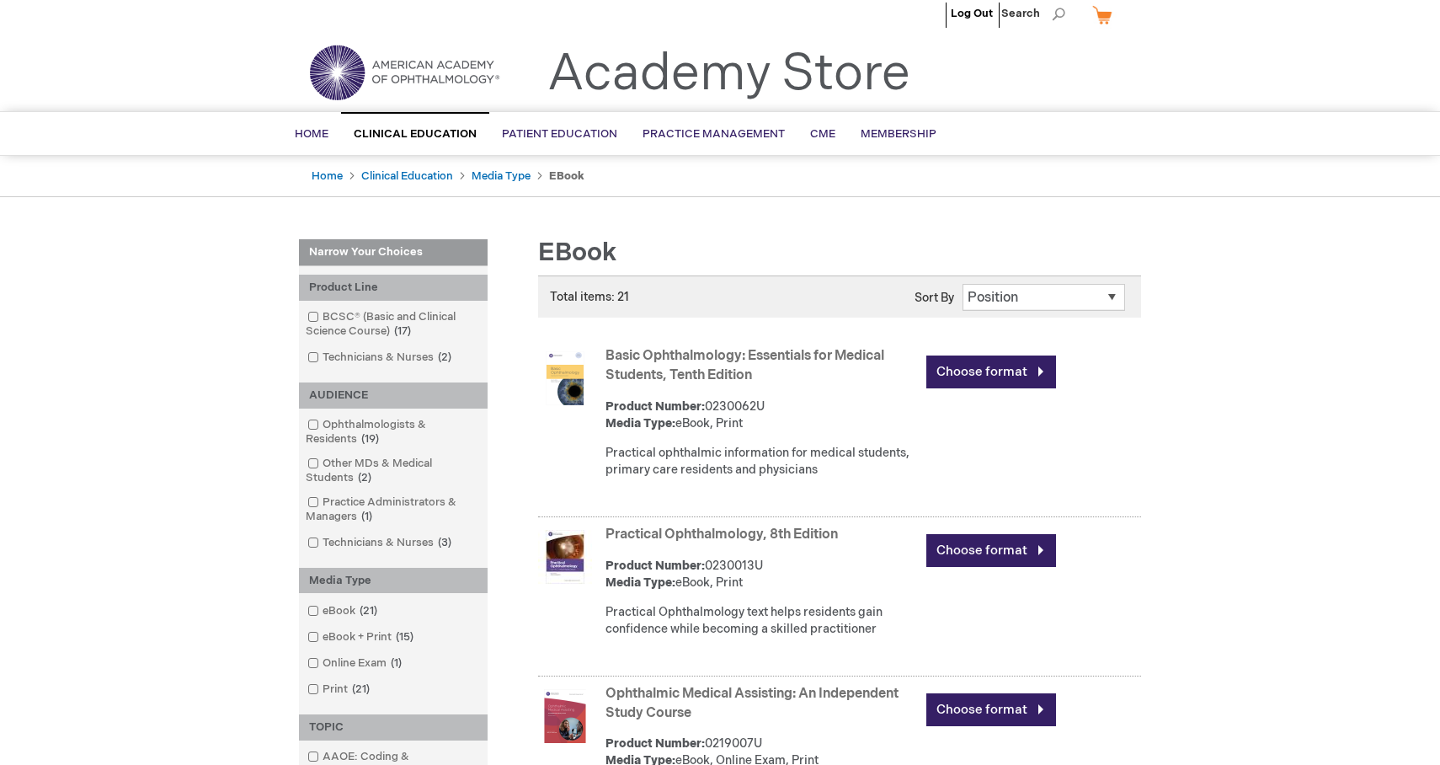
scroll to position [2, 0]
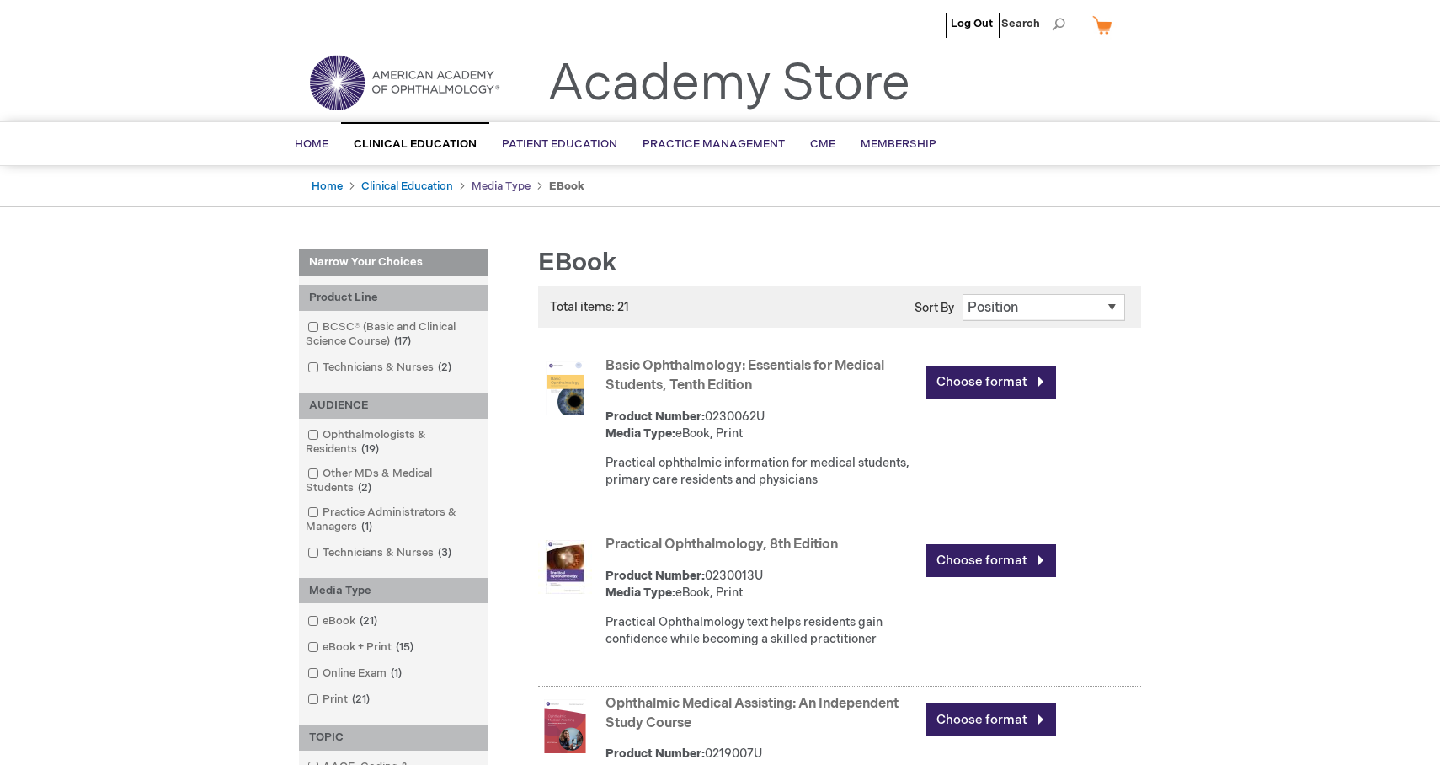
click at [499, 184] on link "Media Type" at bounding box center [501, 185] width 59 height 13
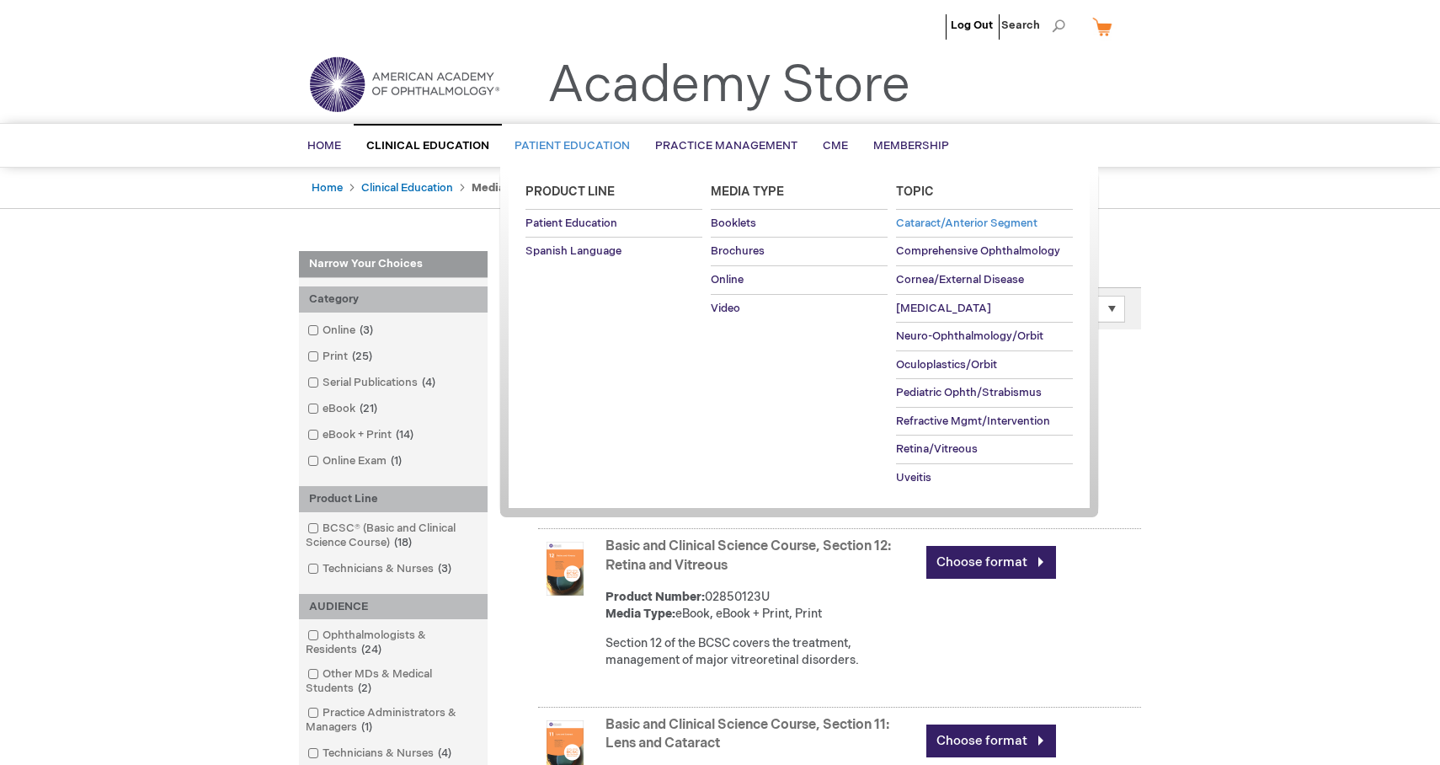
click at [960, 225] on span "Cataract/Anterior Segment" at bounding box center [966, 222] width 141 height 13
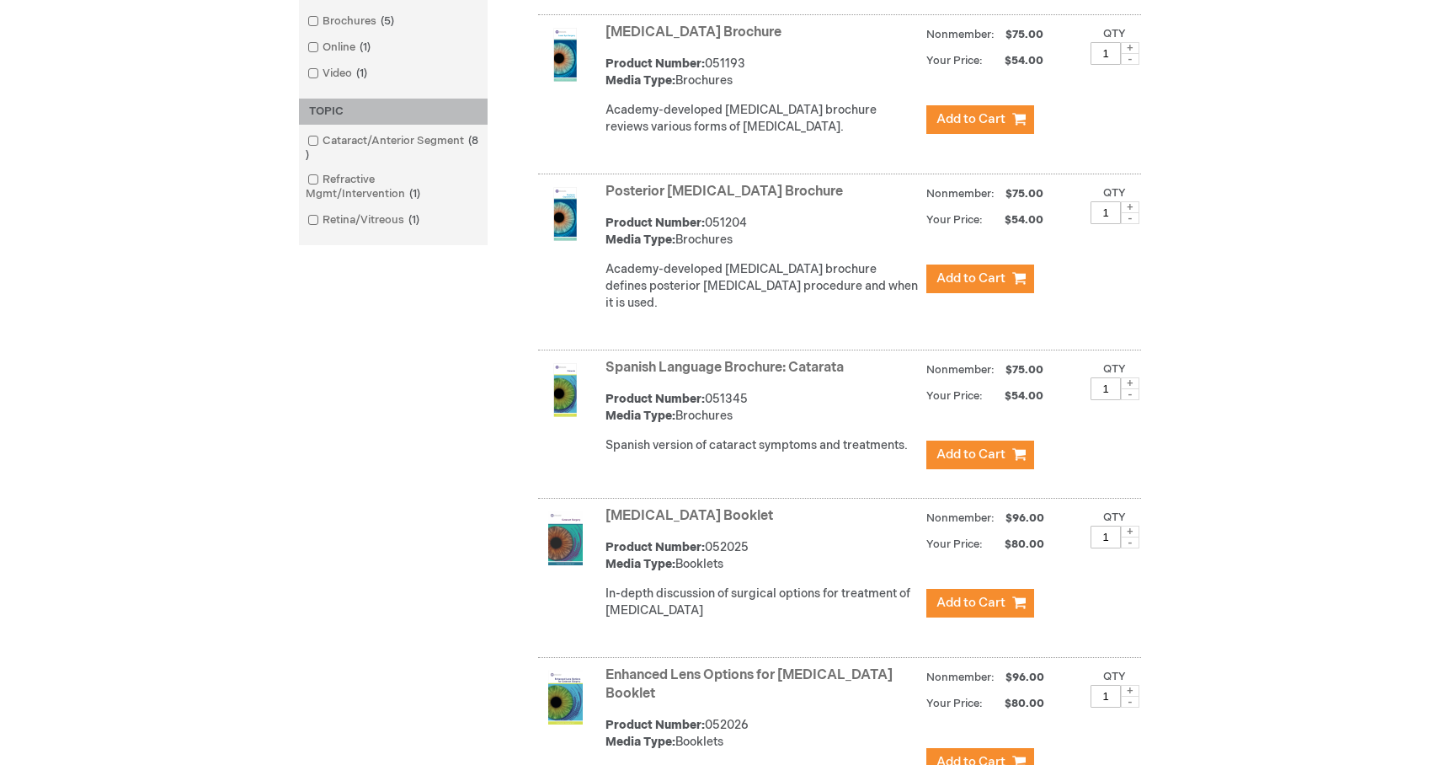
scroll to position [513, 0]
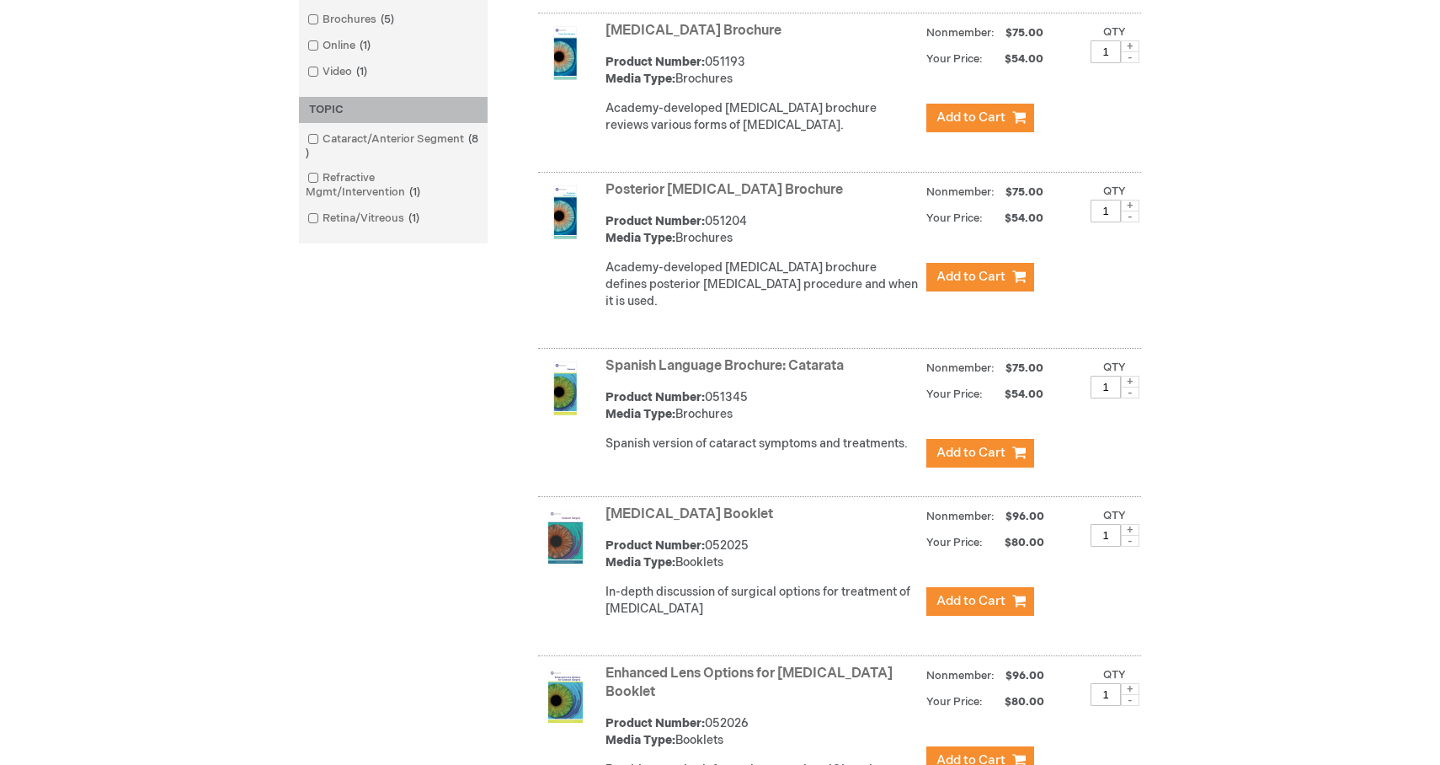
click at [730, 186] on link "Posterior [MEDICAL_DATA] Brochure" at bounding box center [724, 190] width 237 height 16
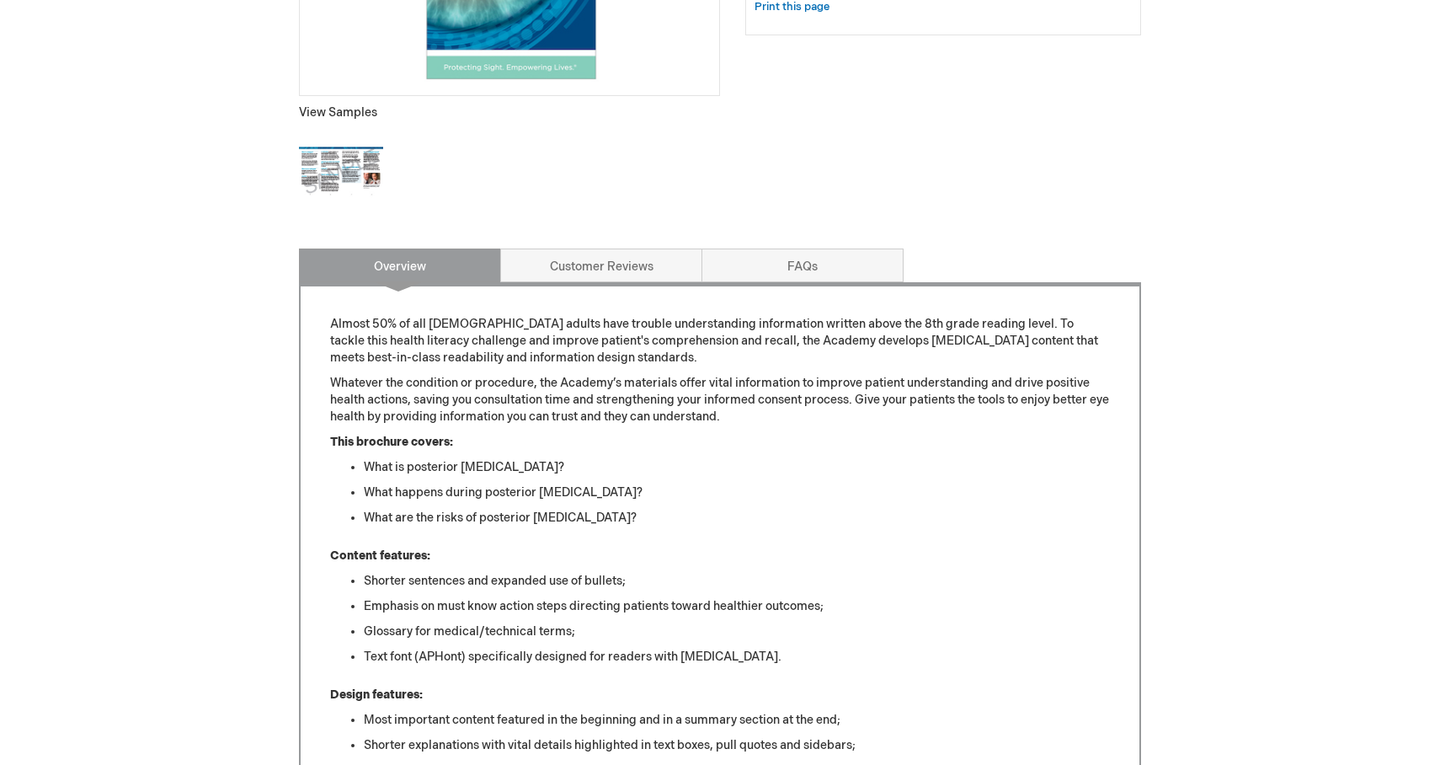
scroll to position [631, 0]
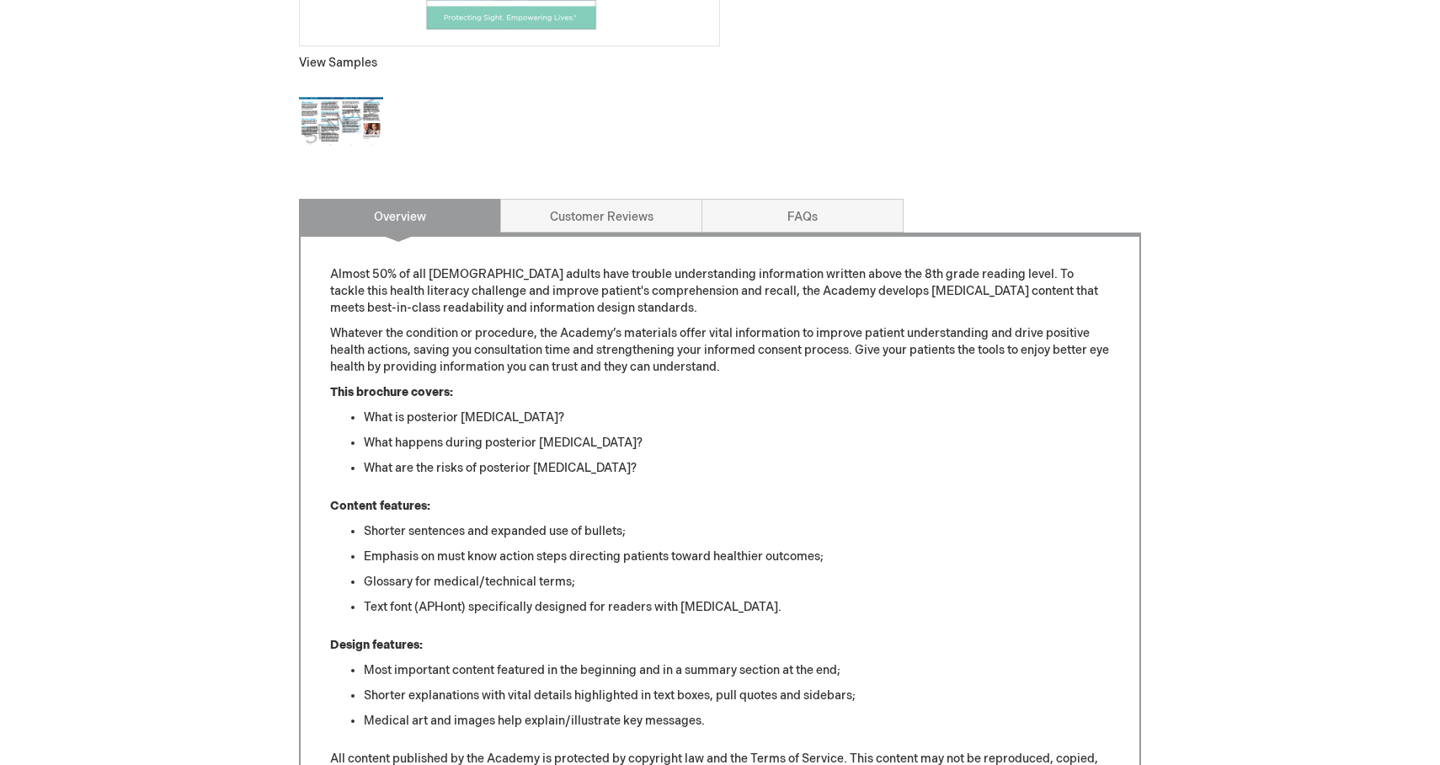
click at [339, 111] on img at bounding box center [341, 122] width 84 height 84
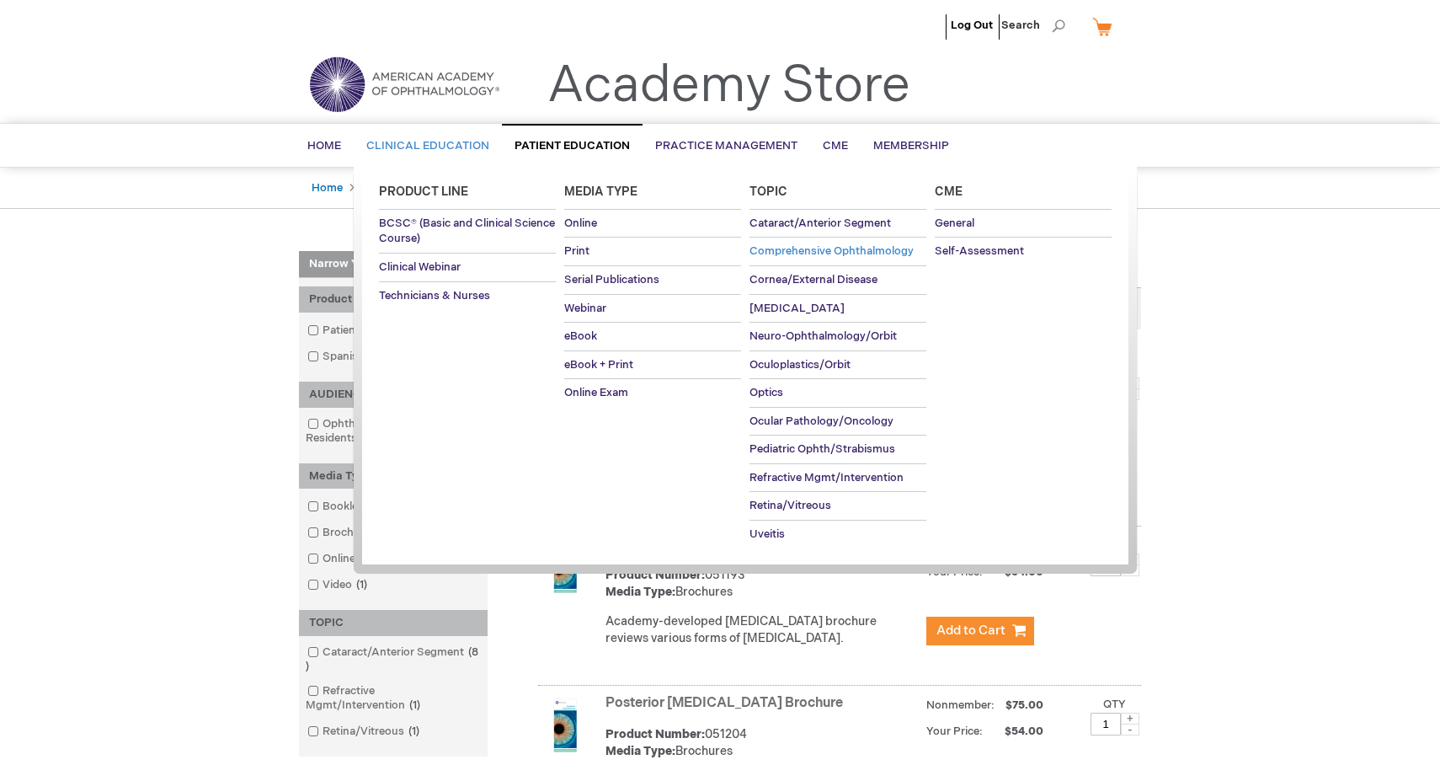
click at [794, 247] on span "Comprehensive Ophthalmology" at bounding box center [832, 250] width 164 height 13
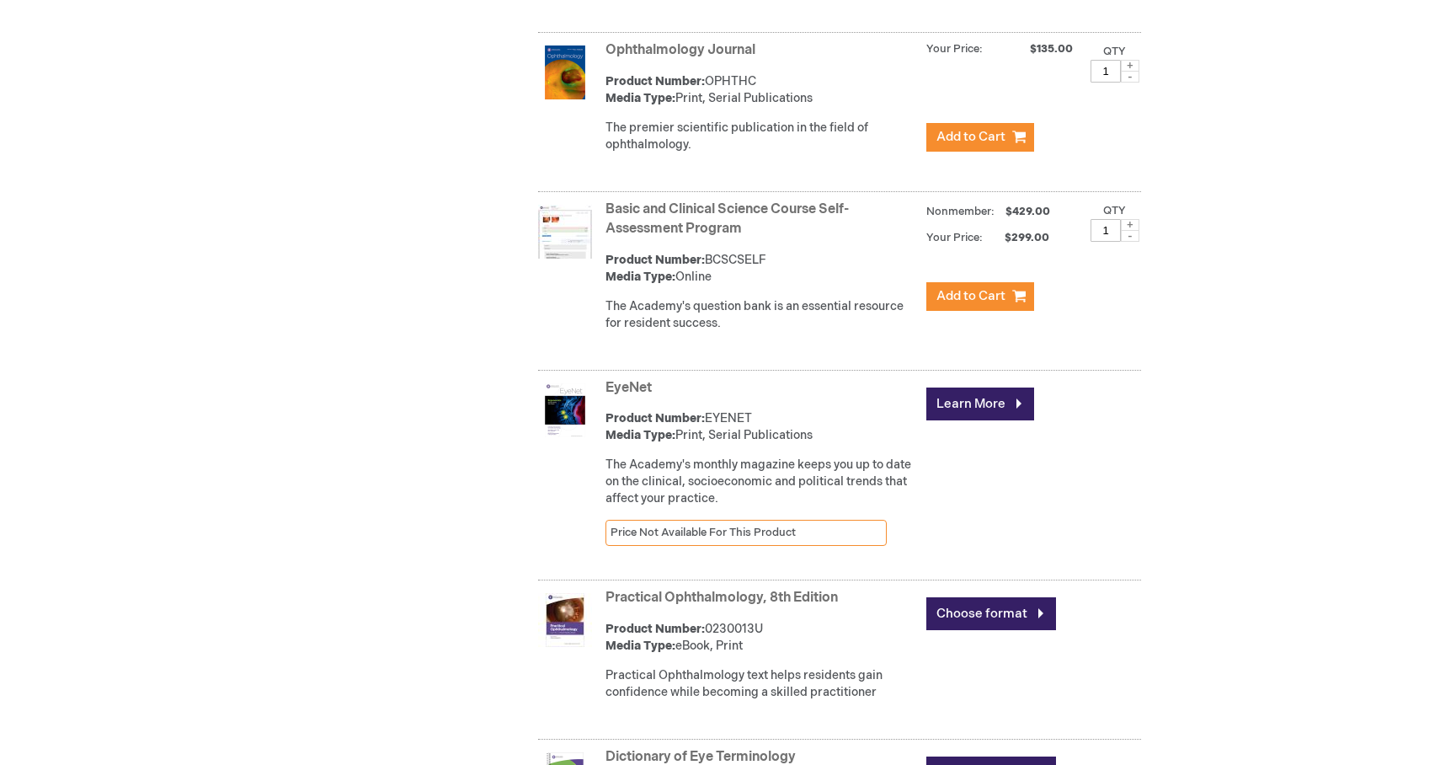
scroll to position [1694, 0]
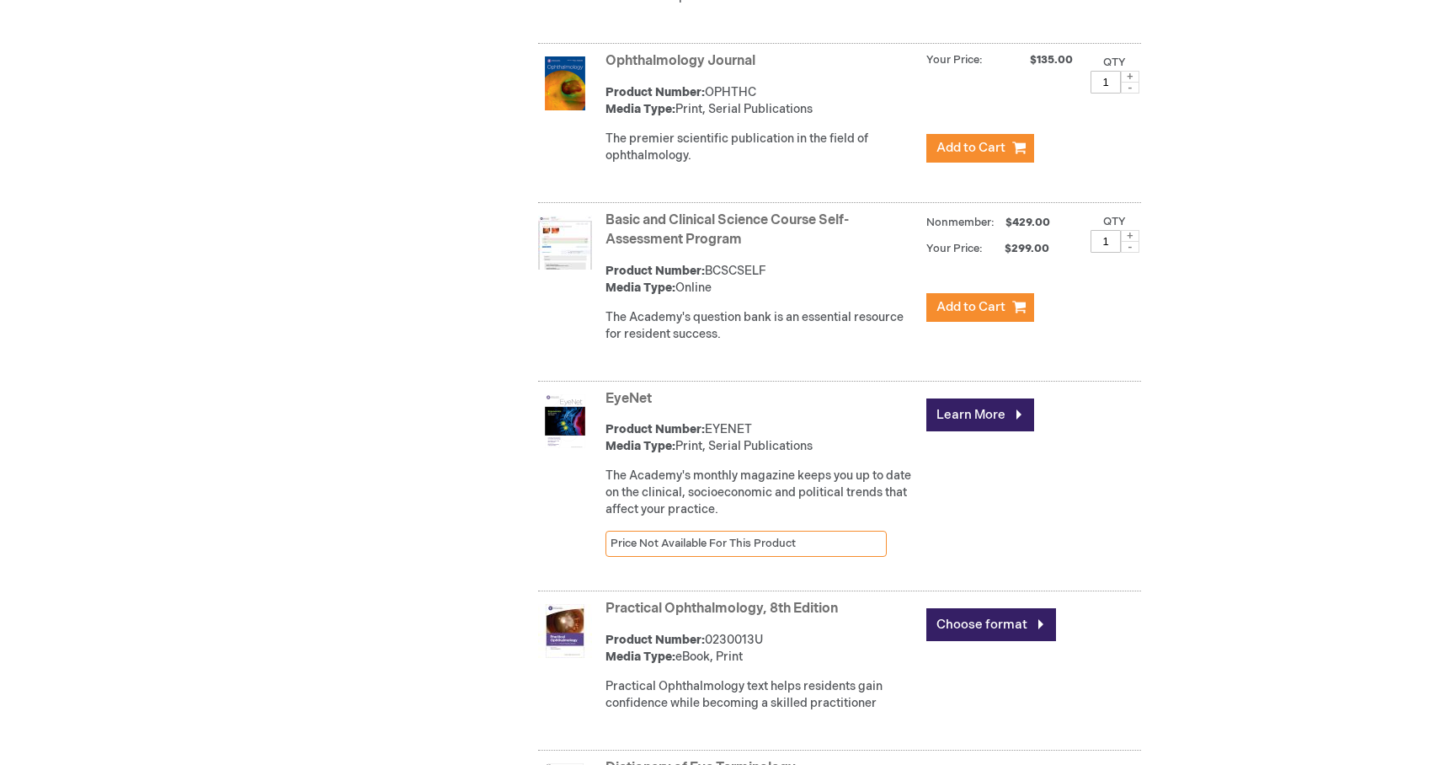
click at [808, 616] on link "Practical Ophthalmology, 8th Edition" at bounding box center [722, 608] width 232 height 16
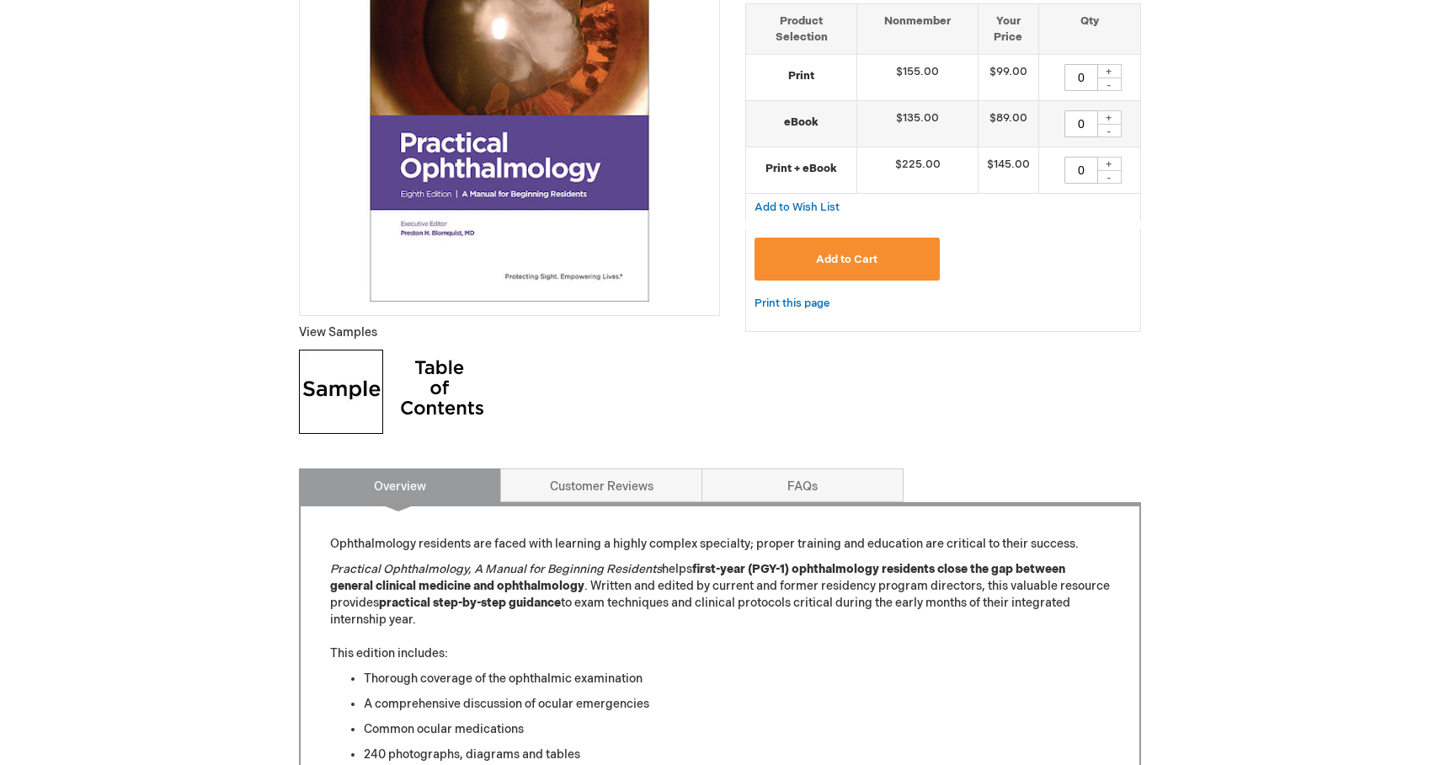
scroll to position [366, 0]
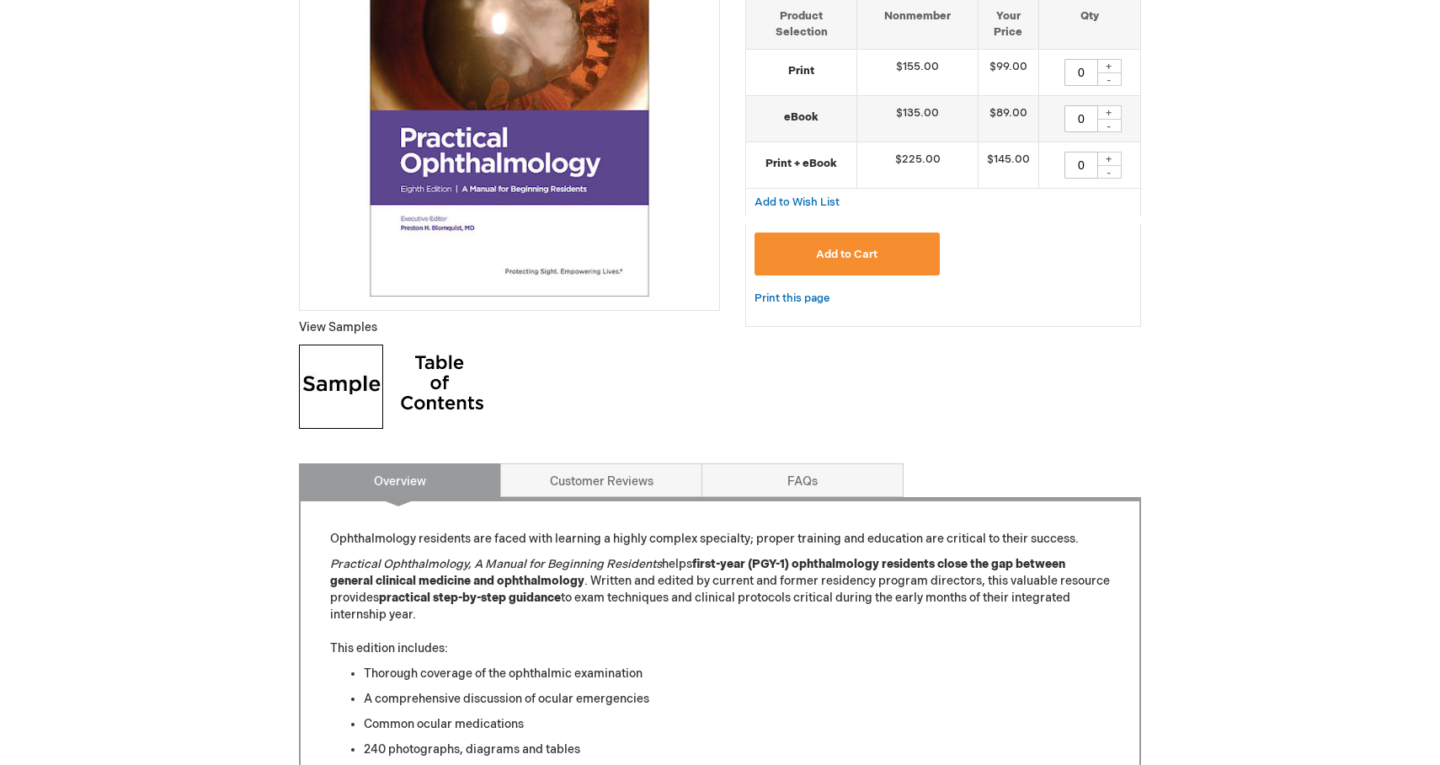
click at [424, 363] on img at bounding box center [442, 386] width 84 height 84
click at [461, 397] on img at bounding box center [442, 386] width 84 height 84
click at [363, 379] on img at bounding box center [341, 386] width 84 height 84
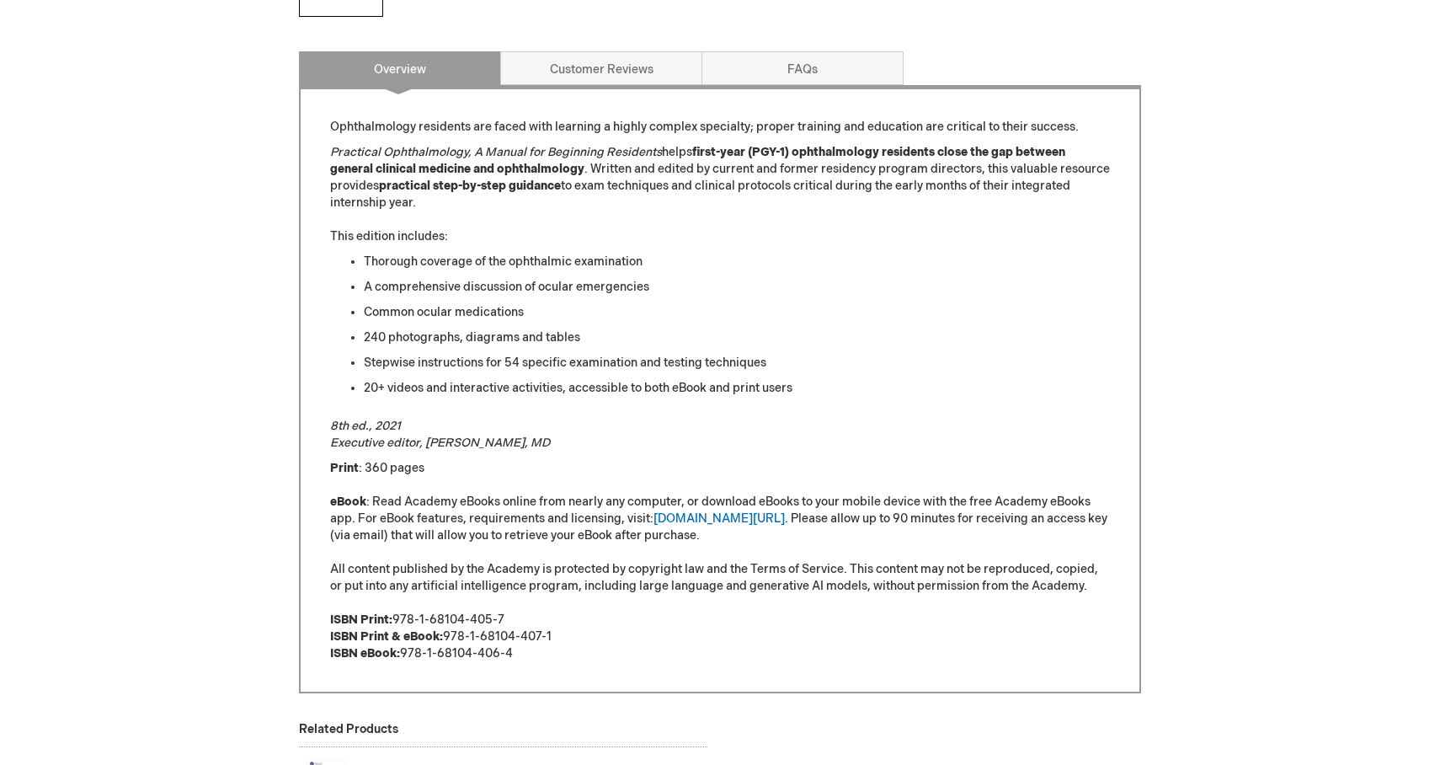
scroll to position [0, 0]
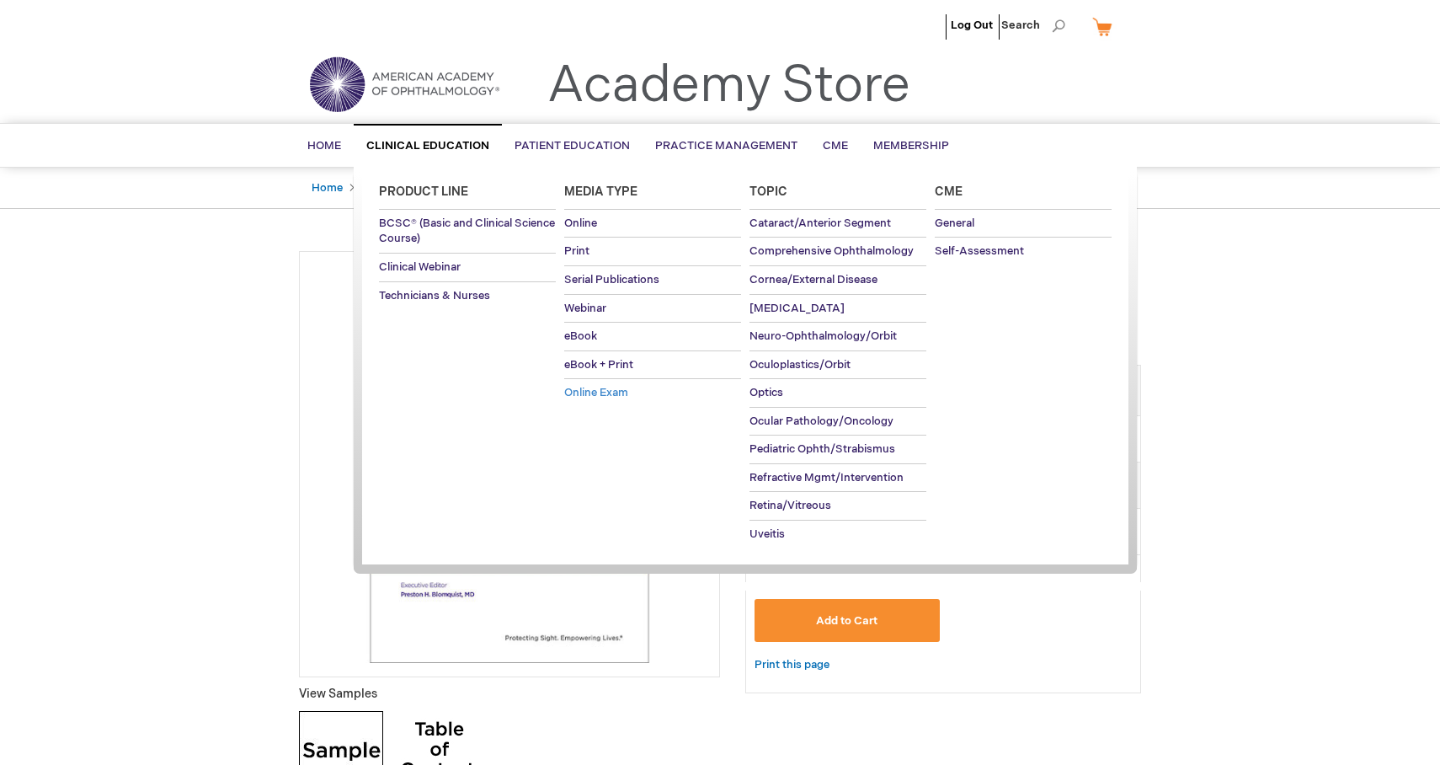
click at [684, 397] on link "Online Exam" at bounding box center [652, 393] width 177 height 28
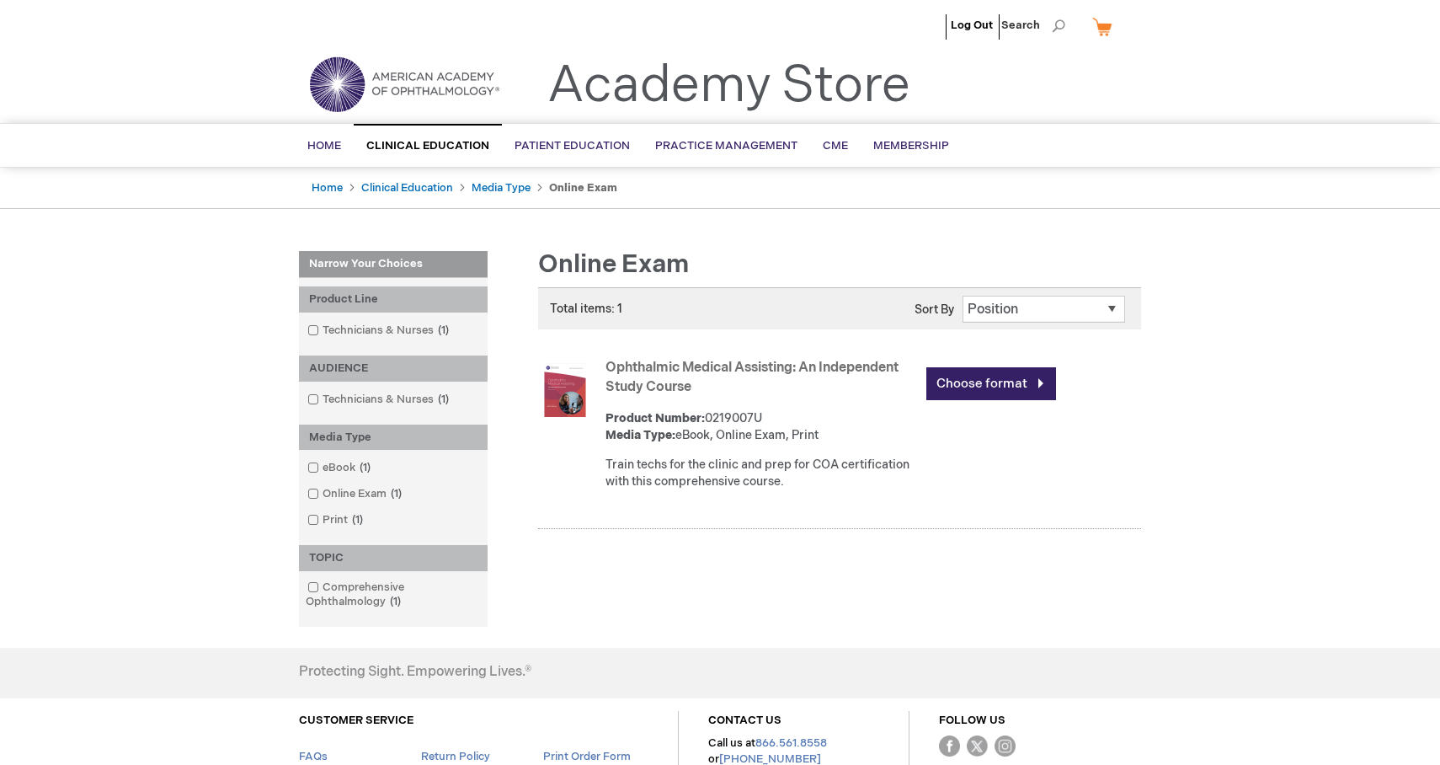
click at [791, 372] on link "Ophthalmic Medical Assisting: An Independent Study Course" at bounding box center [752, 377] width 293 height 35
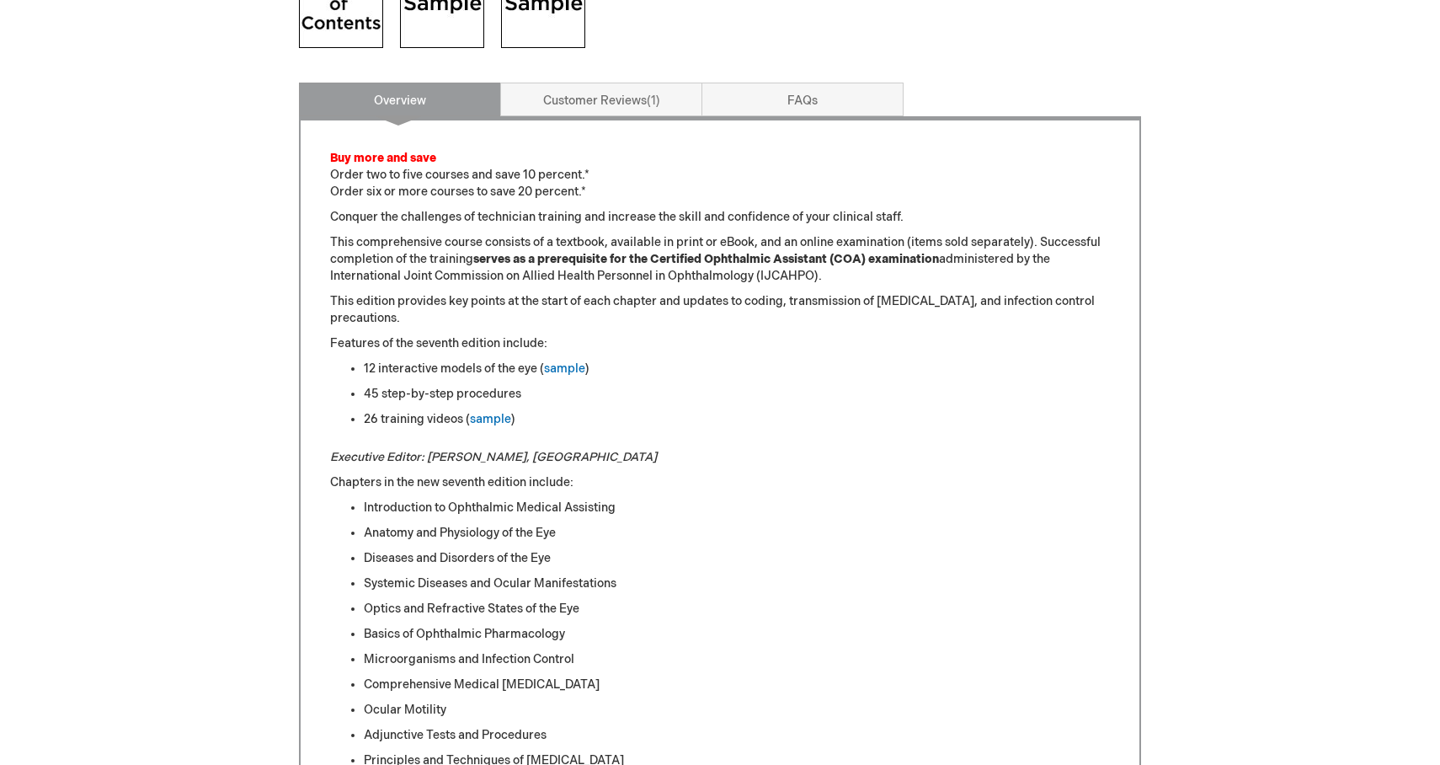
scroll to position [749, 0]
click at [438, 27] on img at bounding box center [442, 4] width 84 height 84
click at [545, 19] on img at bounding box center [543, 4] width 84 height 84
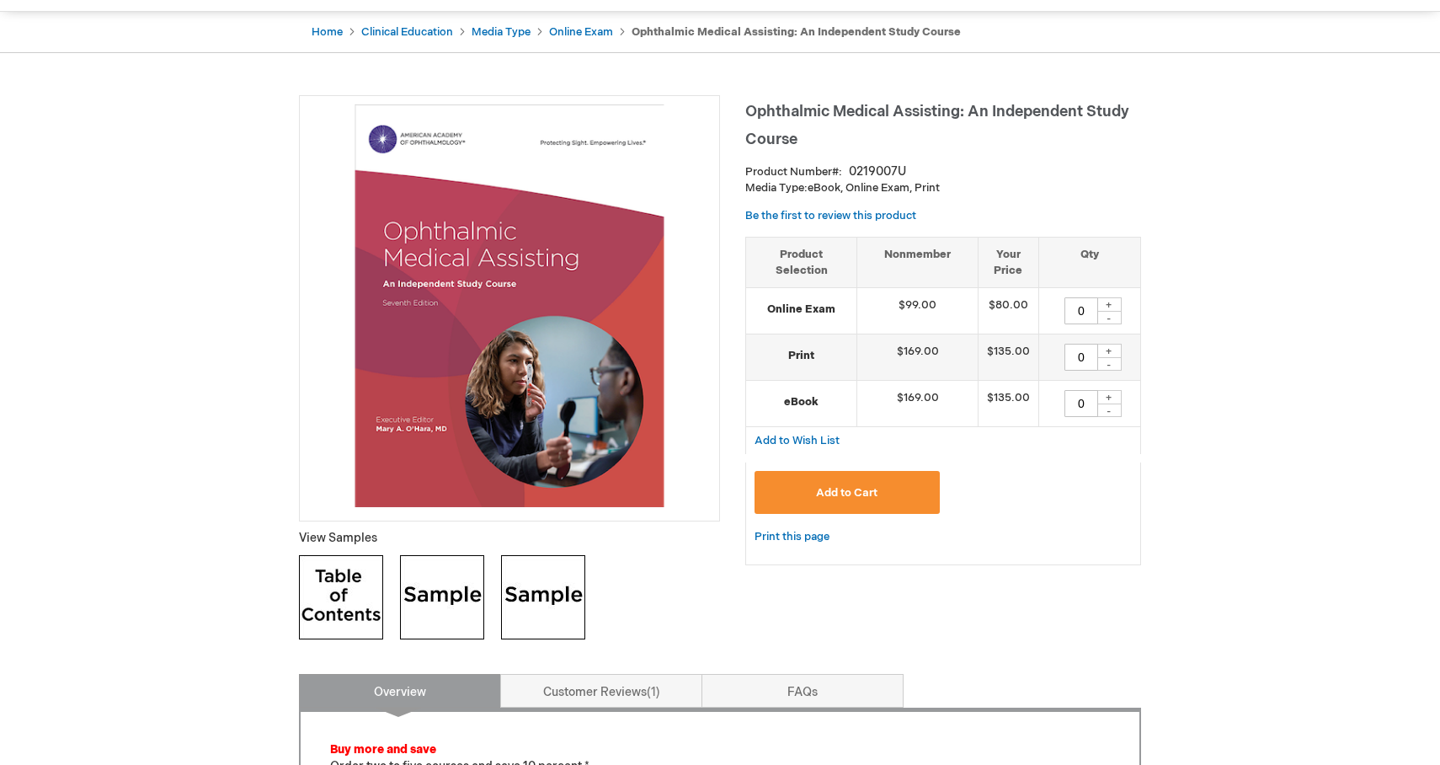
scroll to position [0, 0]
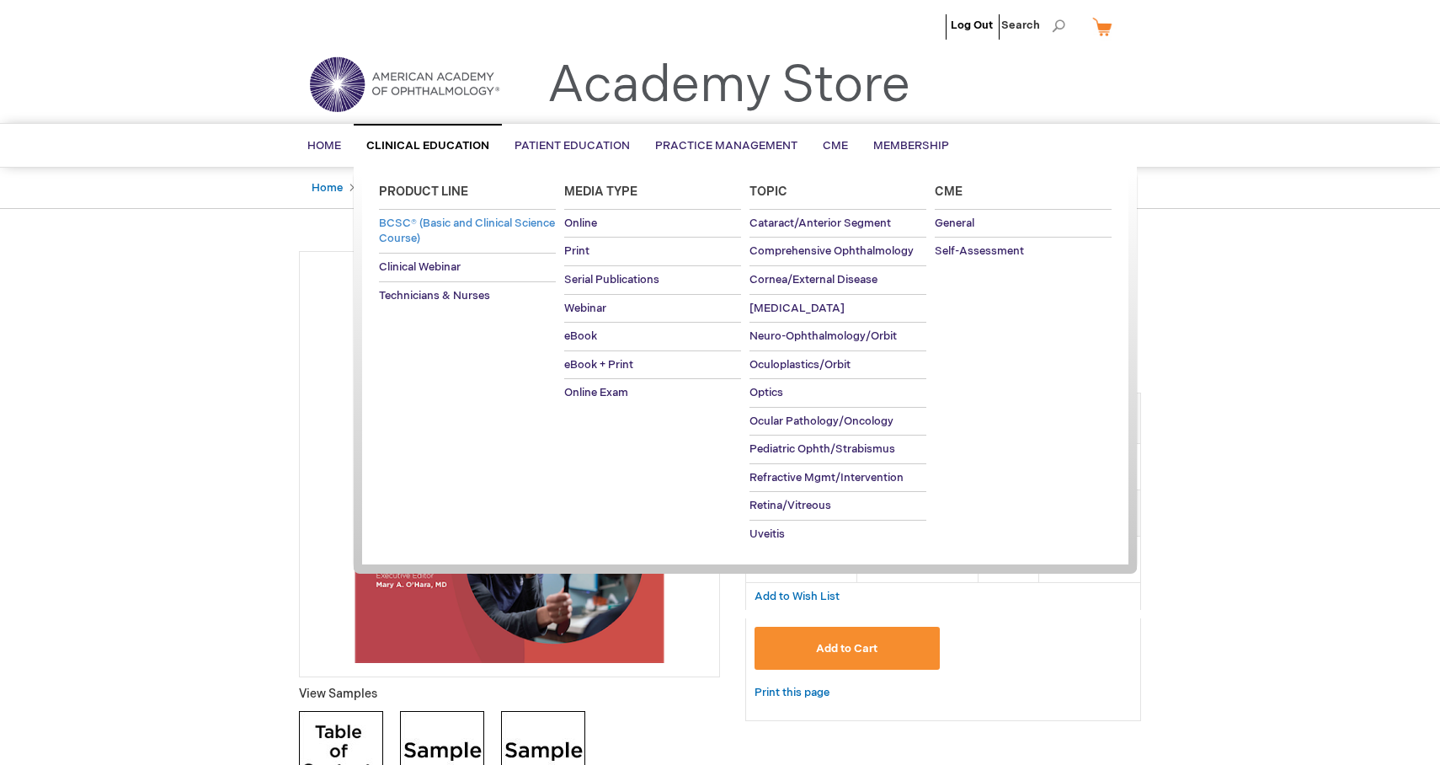
click at [439, 217] on span "BCSC® (Basic and Clinical Science Course)" at bounding box center [467, 230] width 176 height 29
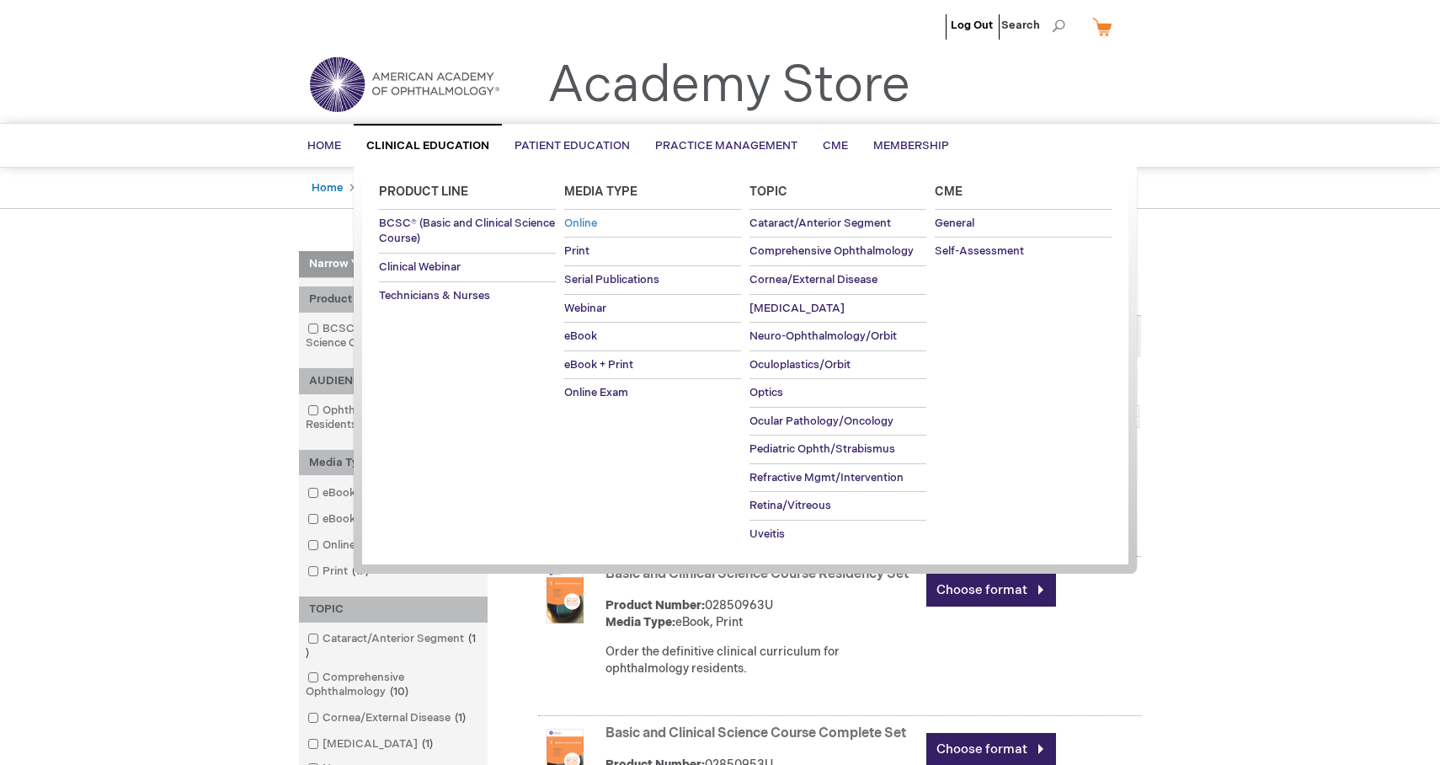
click at [586, 223] on span "Online" at bounding box center [580, 222] width 33 height 13
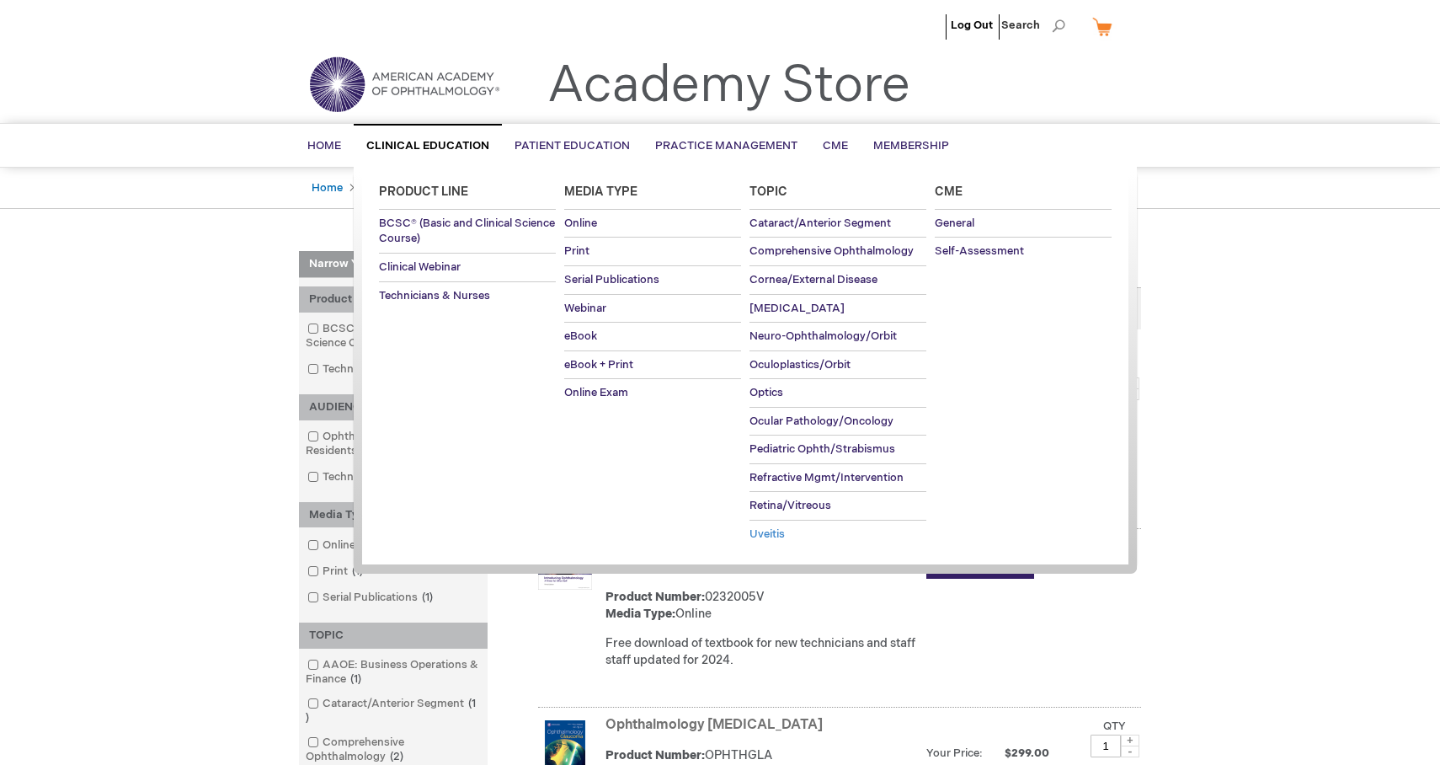
scroll to position [55, 0]
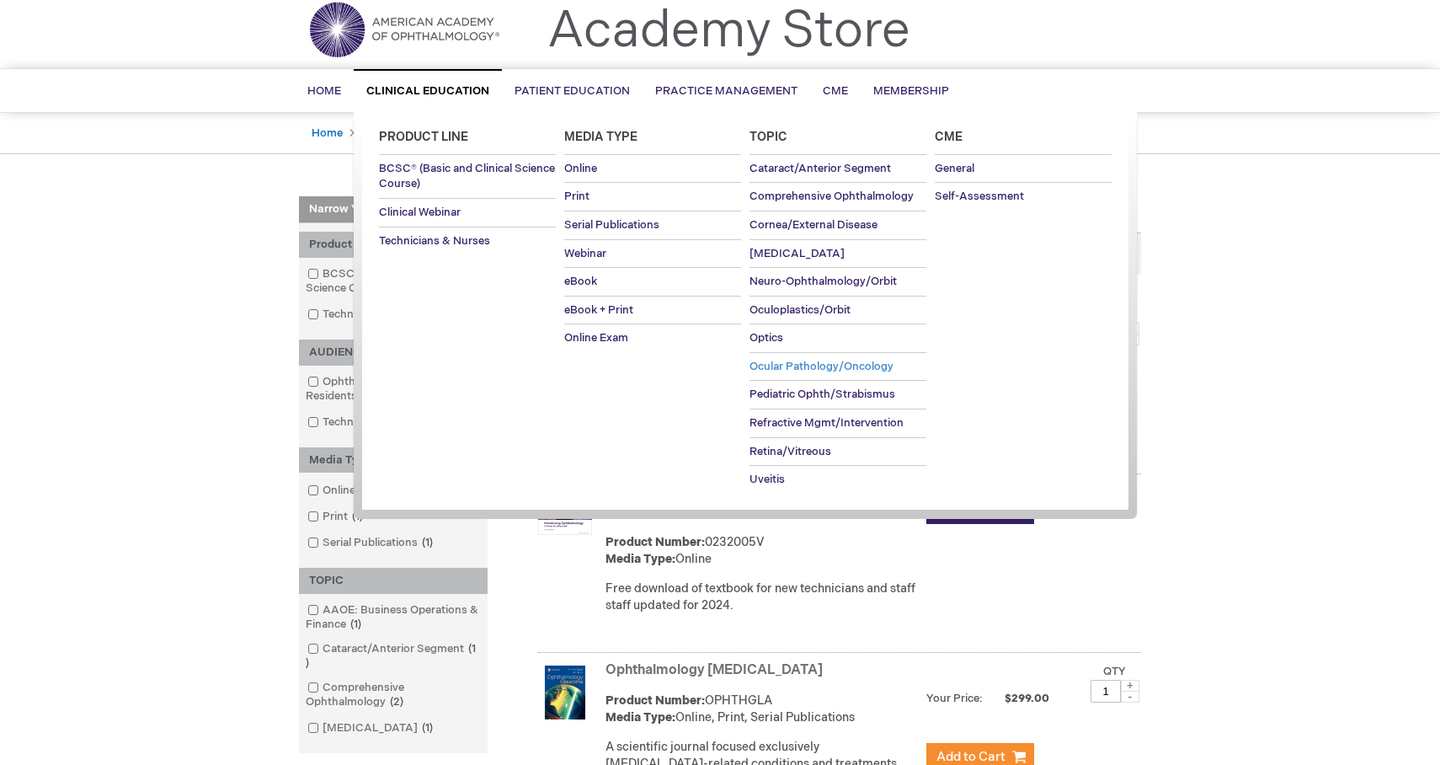
click at [813, 372] on span "Ocular Pathology/Oncology" at bounding box center [822, 366] width 144 height 13
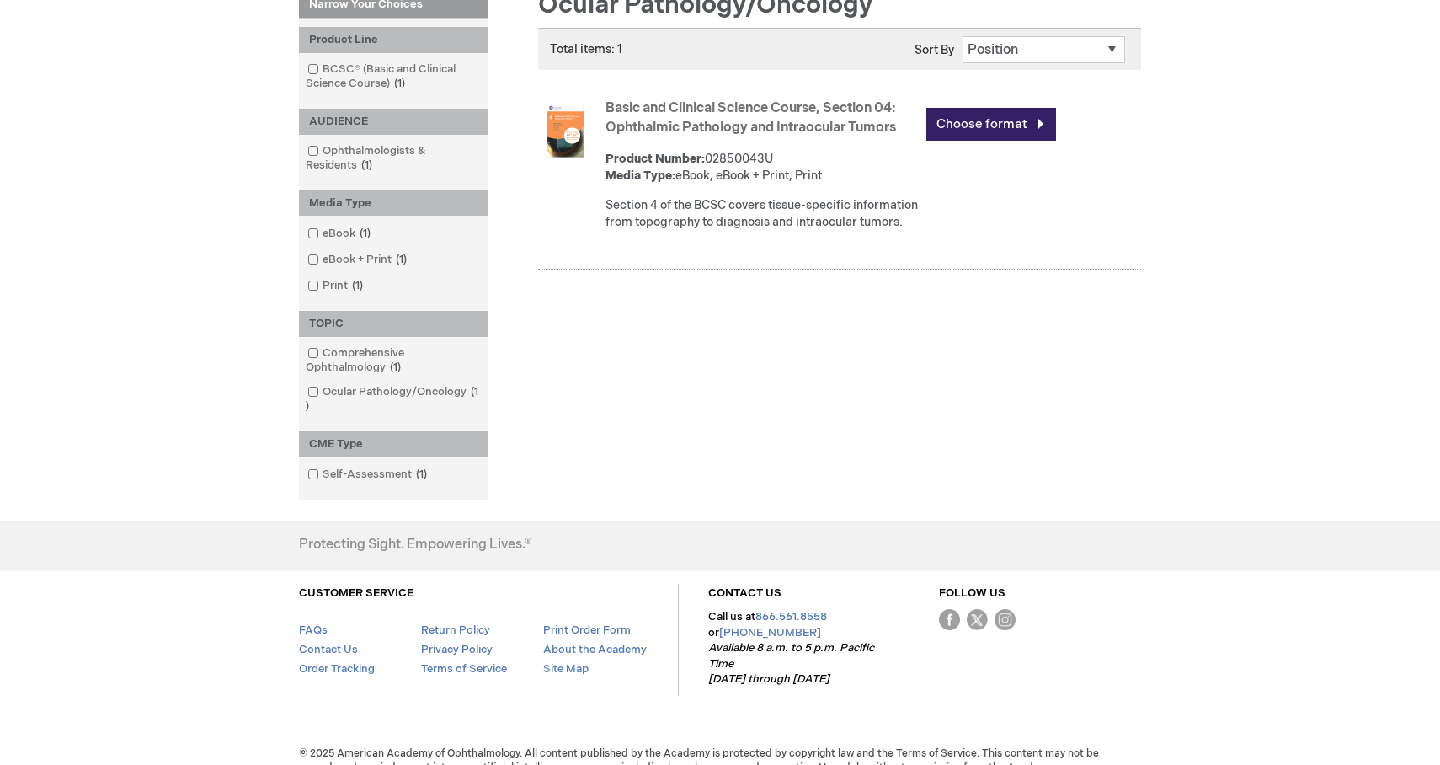
scroll to position [284, 0]
